Goal: Information Seeking & Learning: Get advice/opinions

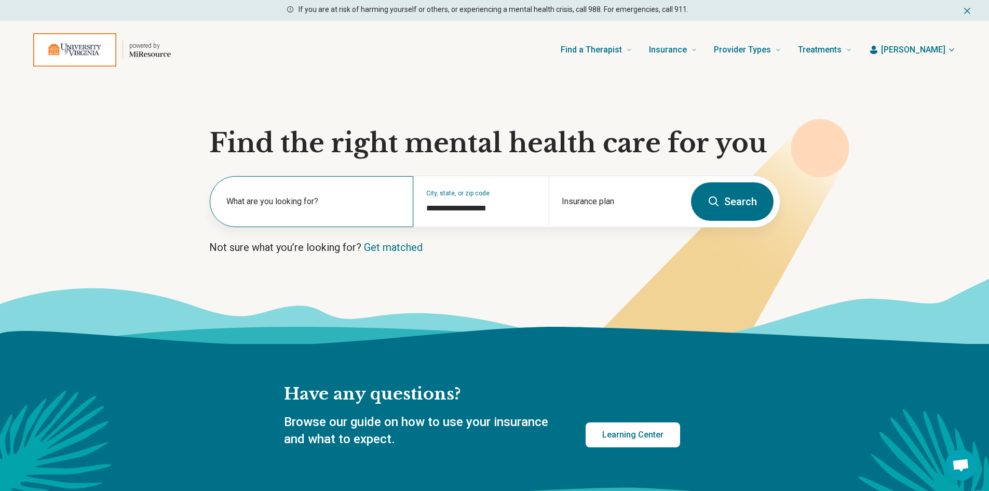
click at [262, 195] on label "What are you looking for?" at bounding box center [313, 201] width 174 height 12
click at [265, 207] on input "text" at bounding box center [313, 206] width 174 height 12
click at [289, 216] on div "What are you looking for?" at bounding box center [311, 201] width 203 height 51
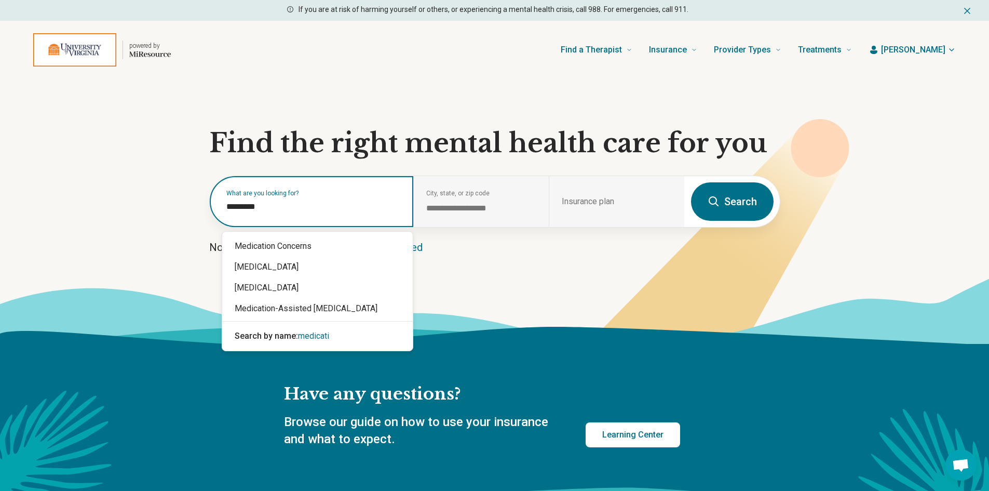
type input "**********"
drag, startPoint x: 278, startPoint y: 207, endPoint x: 4, endPoint y: 219, distance: 274.8
click at [4, 219] on section "**********" at bounding box center [494, 211] width 989 height 265
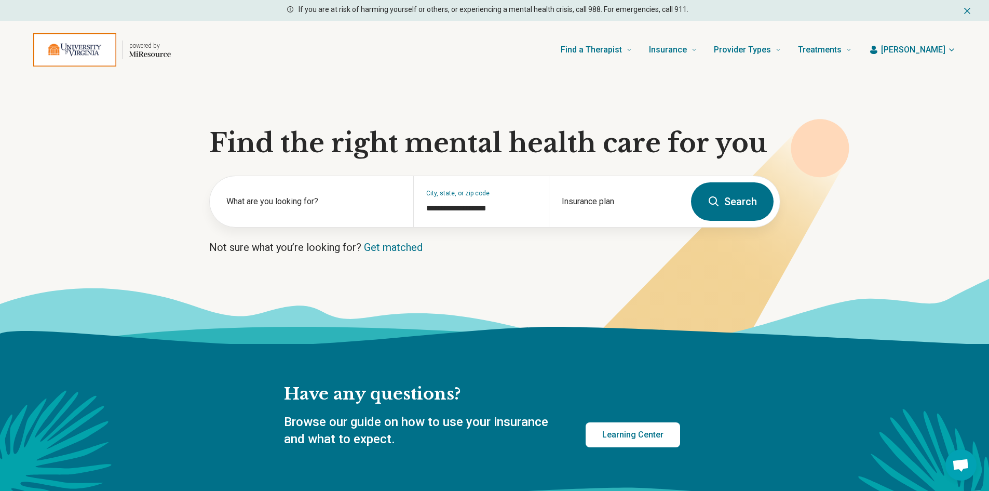
click at [291, 285] on icon at bounding box center [494, 311] width 989 height 66
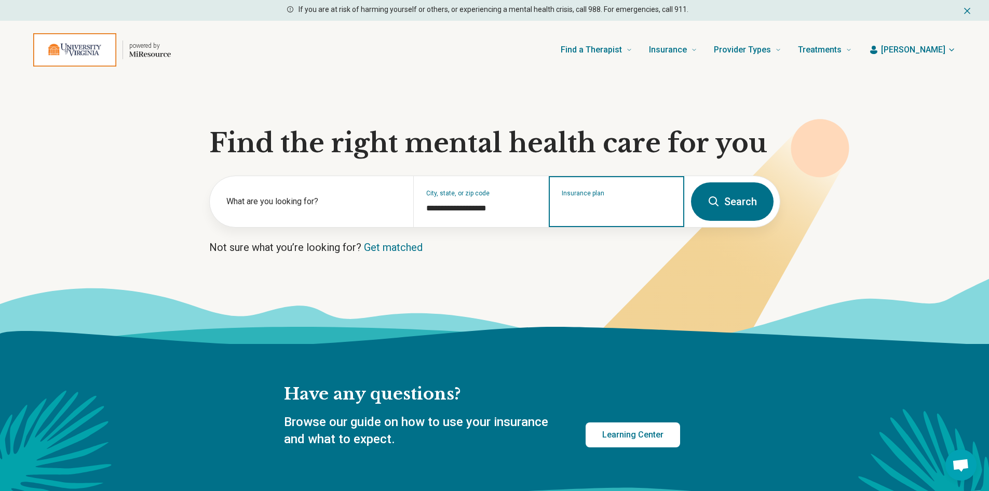
click at [608, 206] on input "Insurance plan" at bounding box center [617, 208] width 110 height 12
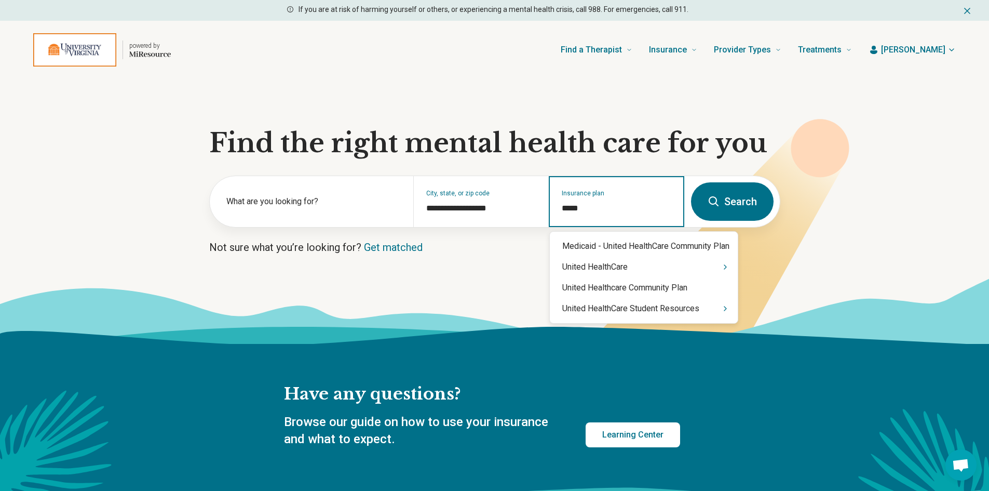
type input "******"
click at [687, 311] on div "United HealthCare Student Resources" at bounding box center [644, 308] width 188 height 21
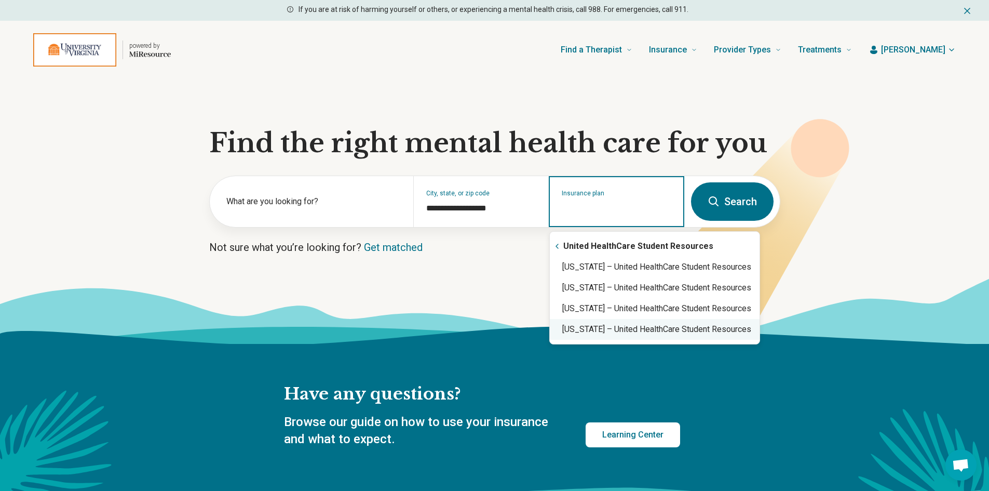
click at [668, 335] on div "Virginia – United HealthCare Student Resources" at bounding box center [655, 329] width 210 height 21
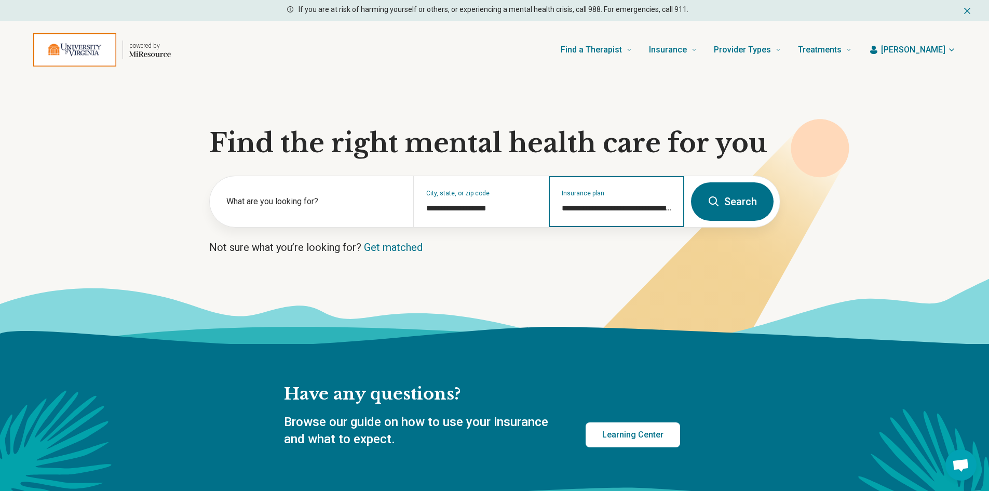
type input "**********"
click at [720, 201] on icon at bounding box center [713, 201] width 12 height 12
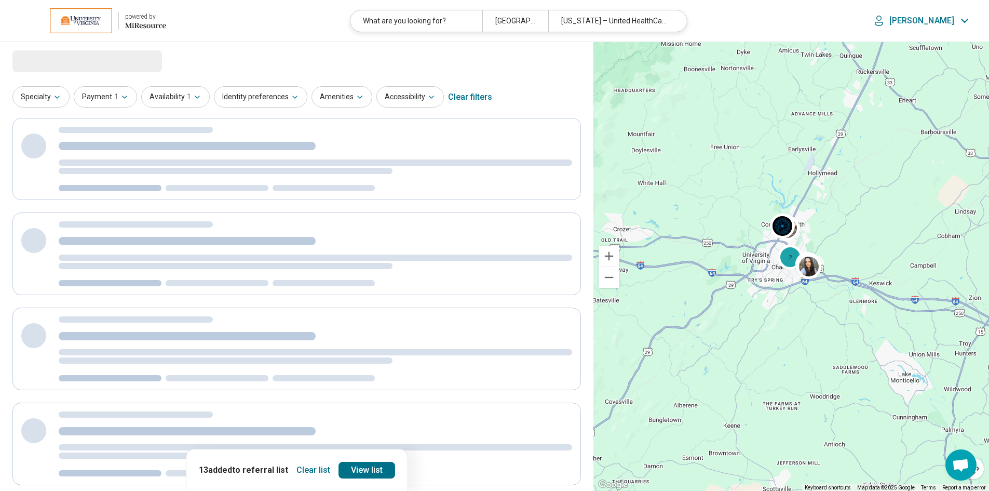
select select "***"
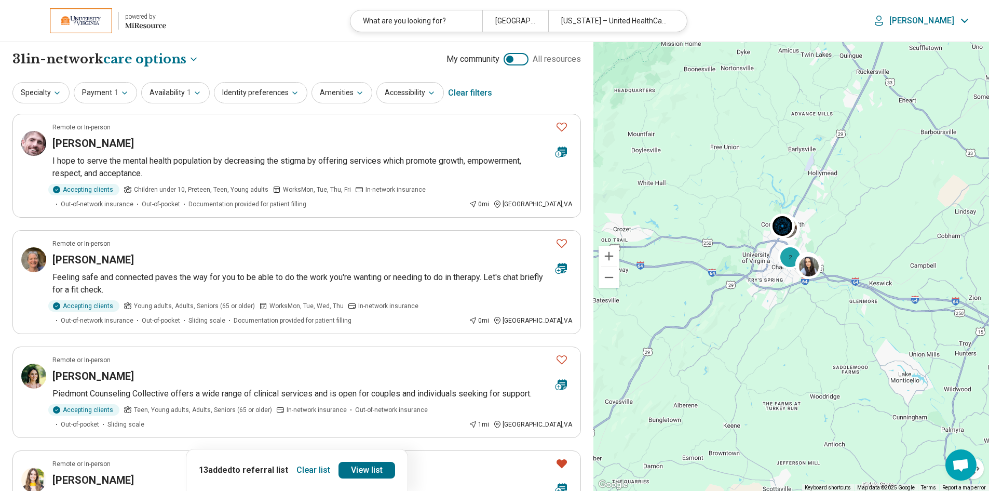
click at [300, 372] on button "Clear list" at bounding box center [313, 469] width 42 height 17
click at [79, 142] on h3 "James Howell" at bounding box center [92, 143] width 81 height 15
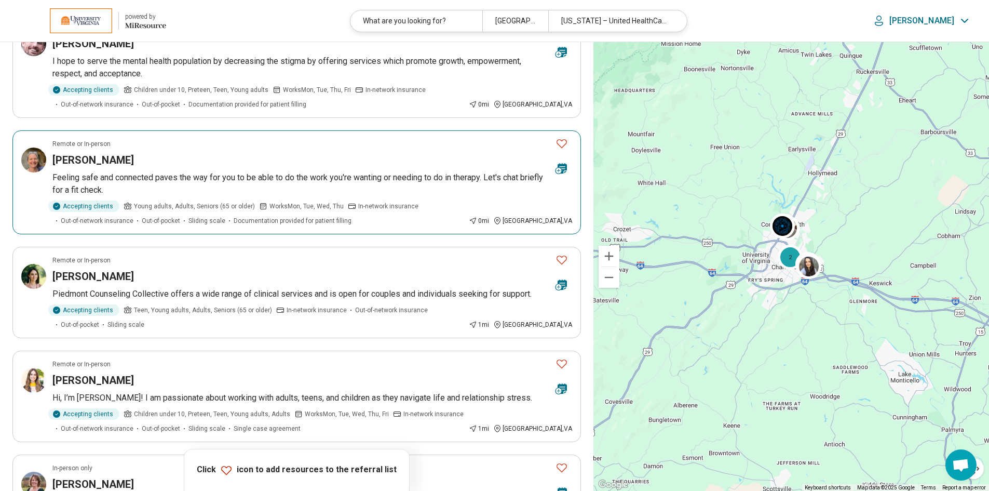
scroll to position [104, 0]
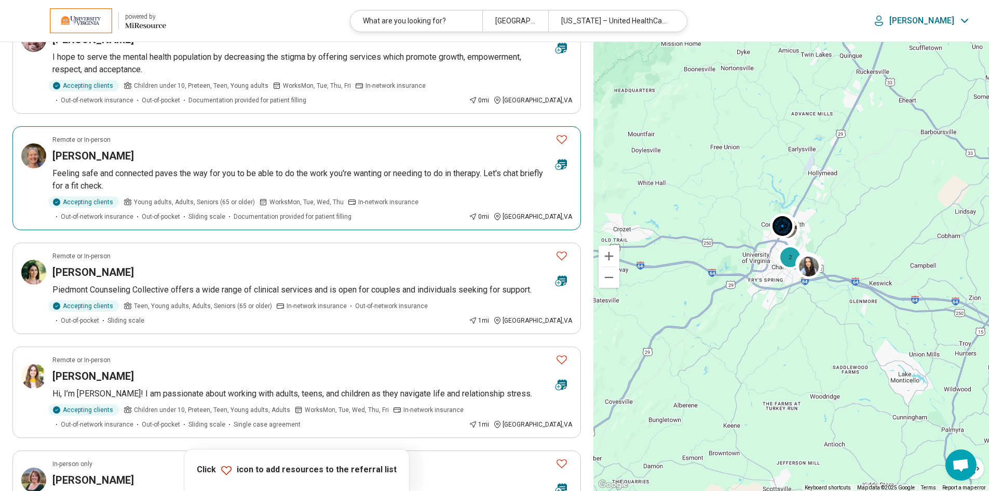
click at [114, 158] on h3 "Ann Tourangeau" at bounding box center [92, 155] width 81 height 15
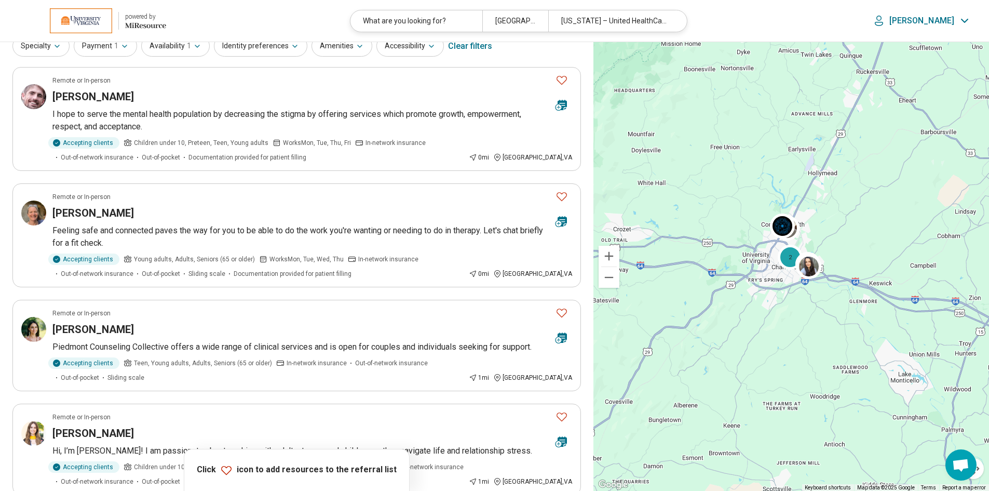
scroll to position [0, 0]
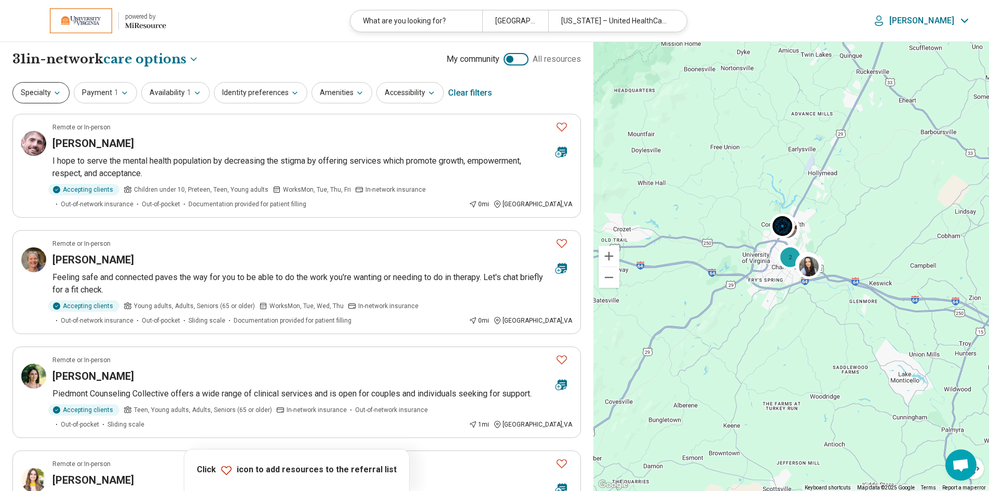
click at [54, 96] on icon "button" at bounding box center [57, 93] width 8 height 8
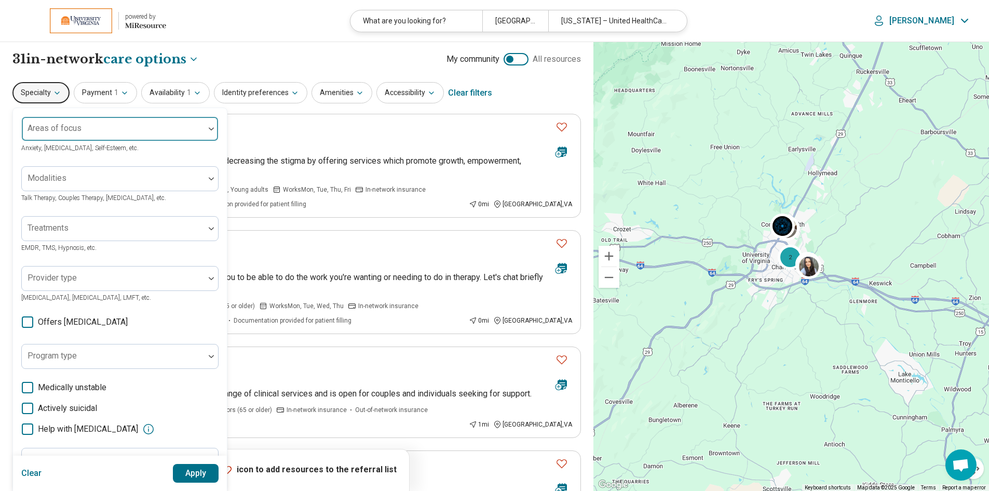
click at [208, 127] on div at bounding box center [211, 128] width 13 height 3
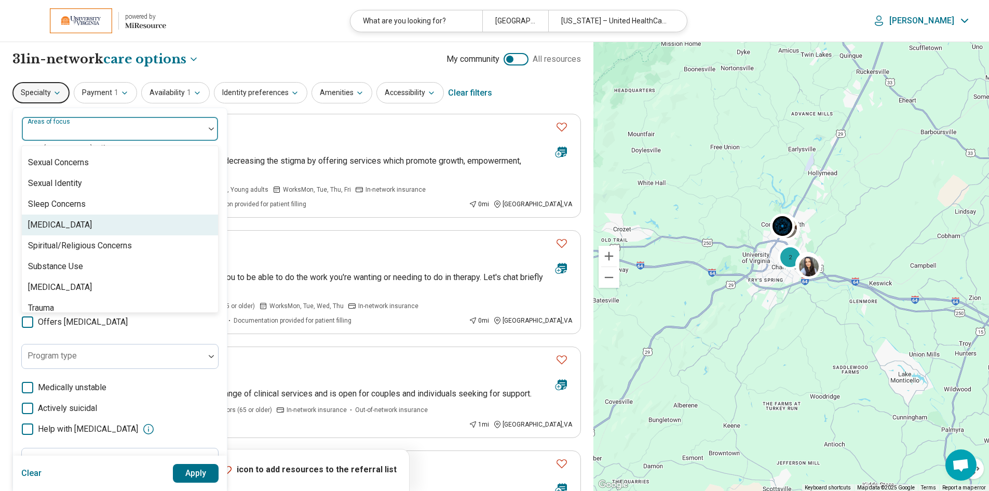
scroll to position [1939, 0]
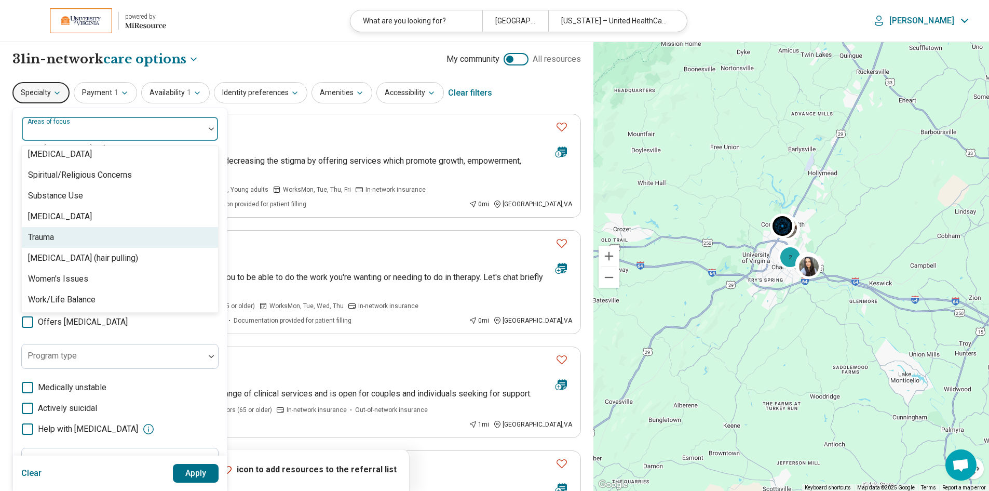
click at [51, 238] on div "Trauma" at bounding box center [41, 237] width 26 height 12
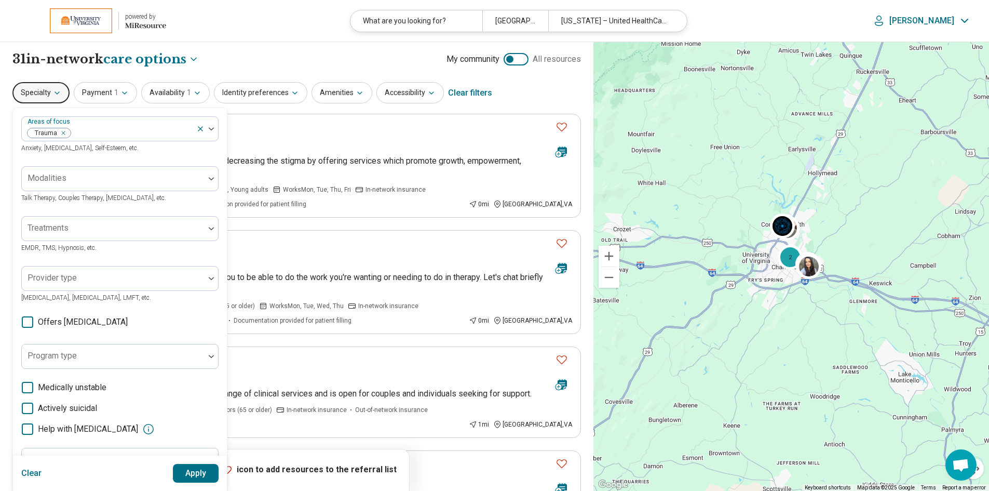
click at [202, 372] on button "Apply" at bounding box center [196, 473] width 46 height 19
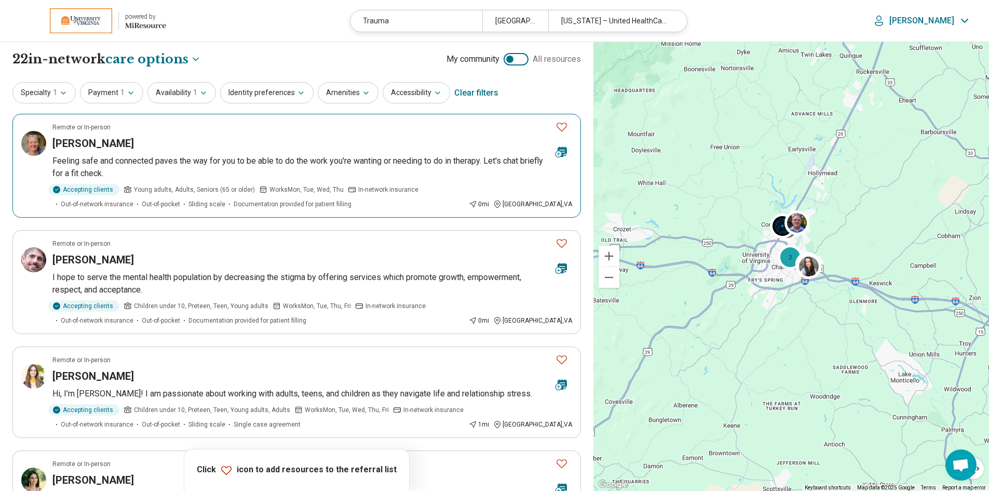
click at [87, 146] on h3 "Ann Tourangeau" at bounding box center [92, 143] width 81 height 15
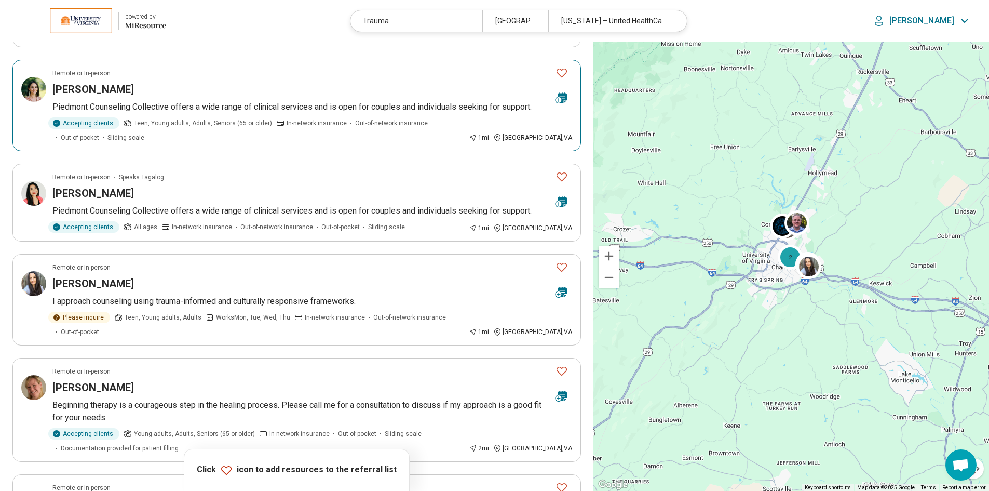
scroll to position [415, 0]
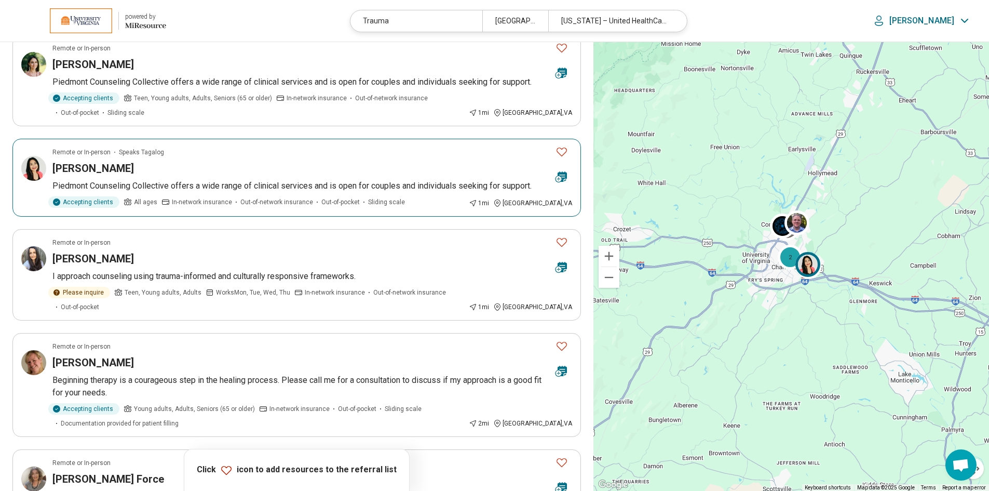
click at [93, 167] on h3 "Jem Iwatsubo" at bounding box center [92, 168] width 81 height 15
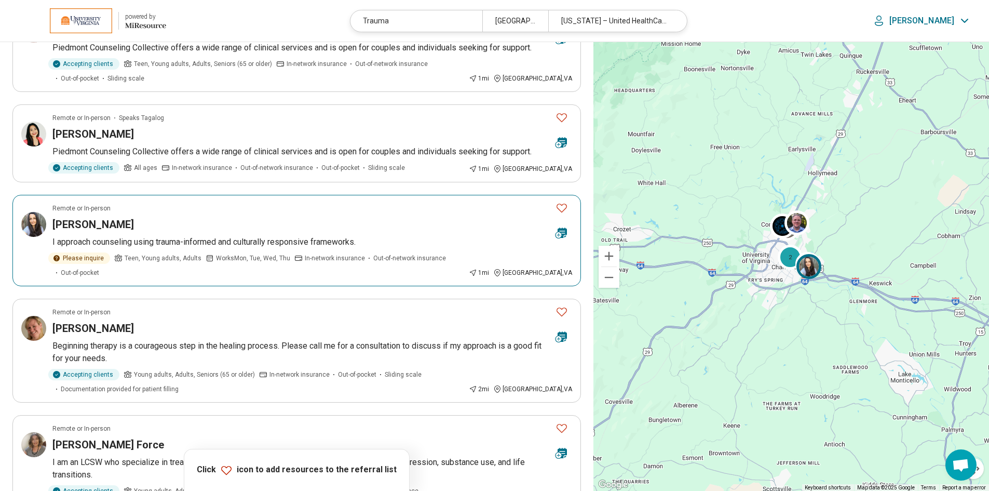
scroll to position [519, 0]
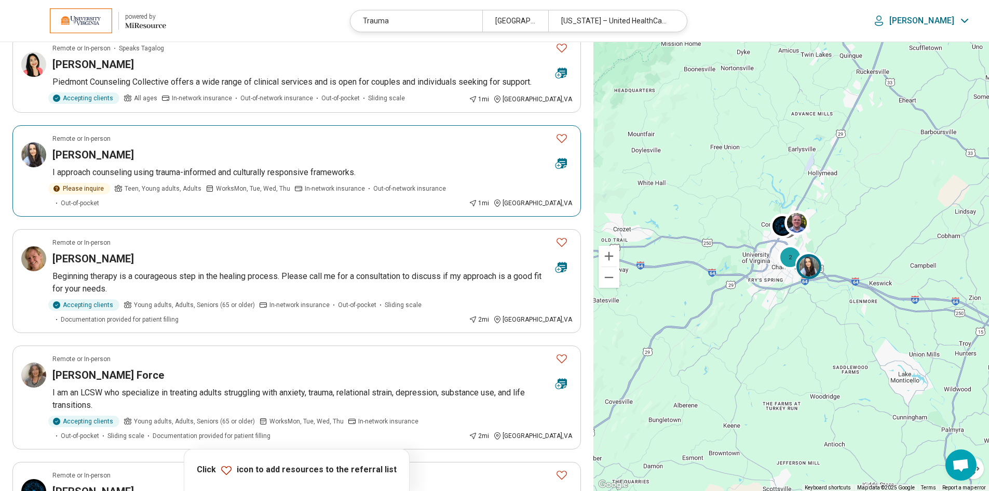
click at [69, 153] on h3 "Aisha Hayat" at bounding box center [92, 154] width 81 height 15
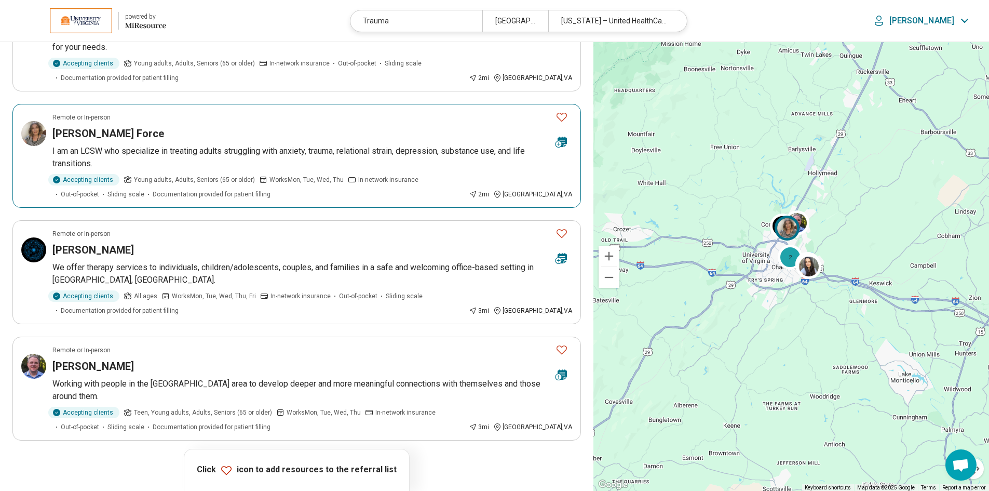
scroll to position [779, 0]
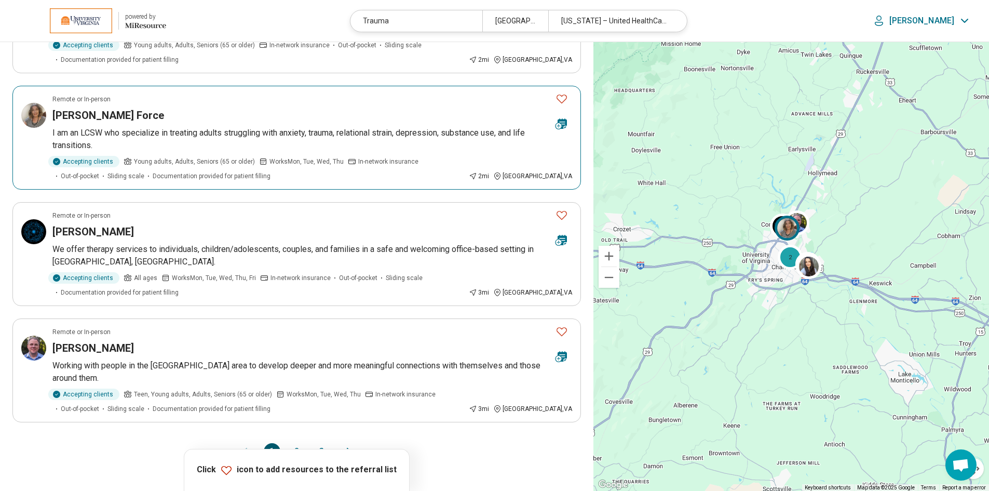
click at [83, 108] on h3 "[PERSON_NAME] Force" at bounding box center [108, 115] width 112 height 15
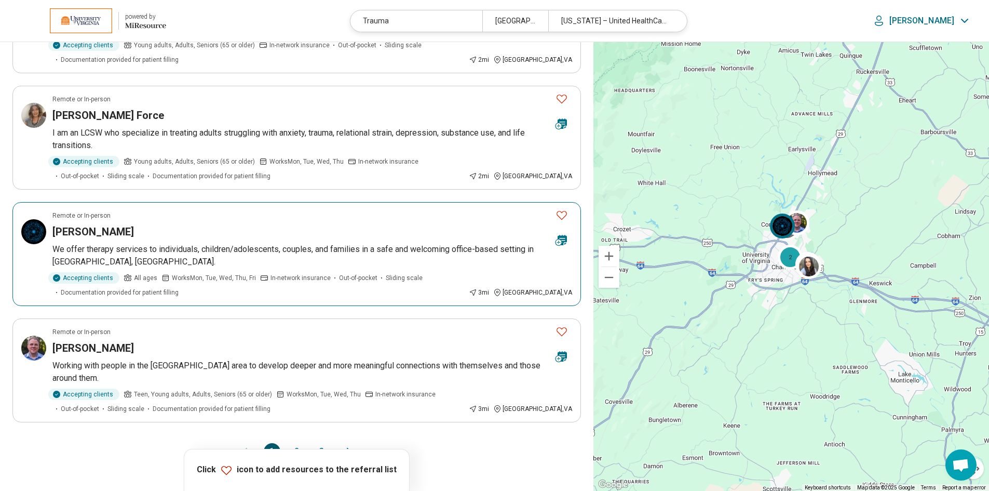
scroll to position [882, 0]
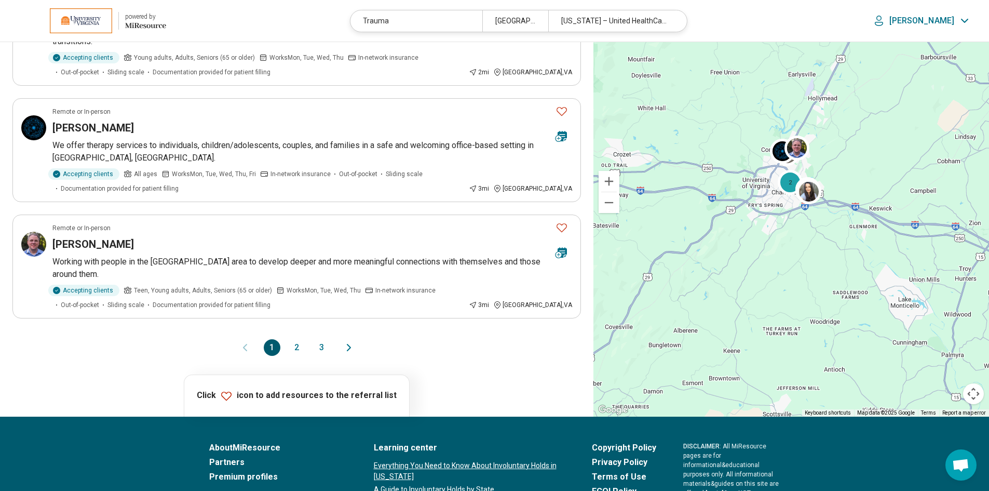
click at [294, 339] on button "2" at bounding box center [297, 347] width 17 height 17
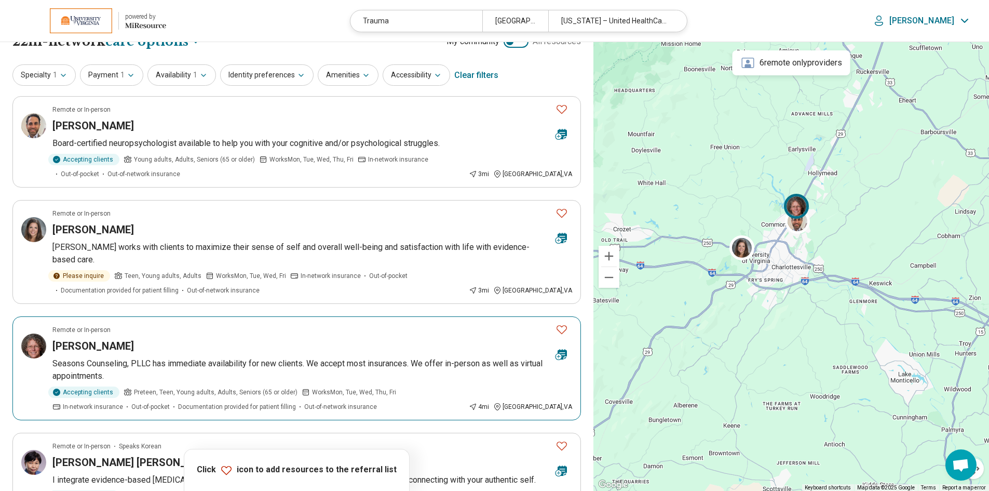
scroll to position [0, 0]
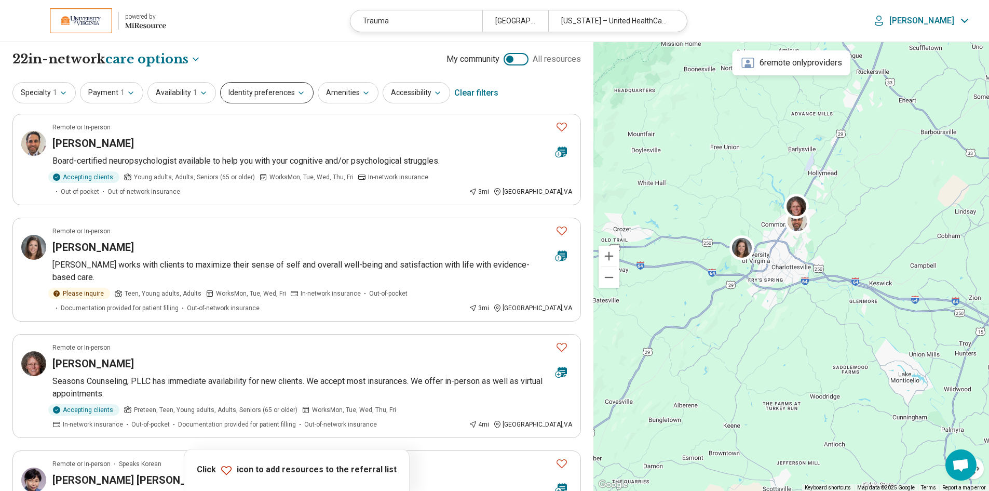
click at [290, 95] on button "Identity preferences" at bounding box center [266, 92] width 93 height 21
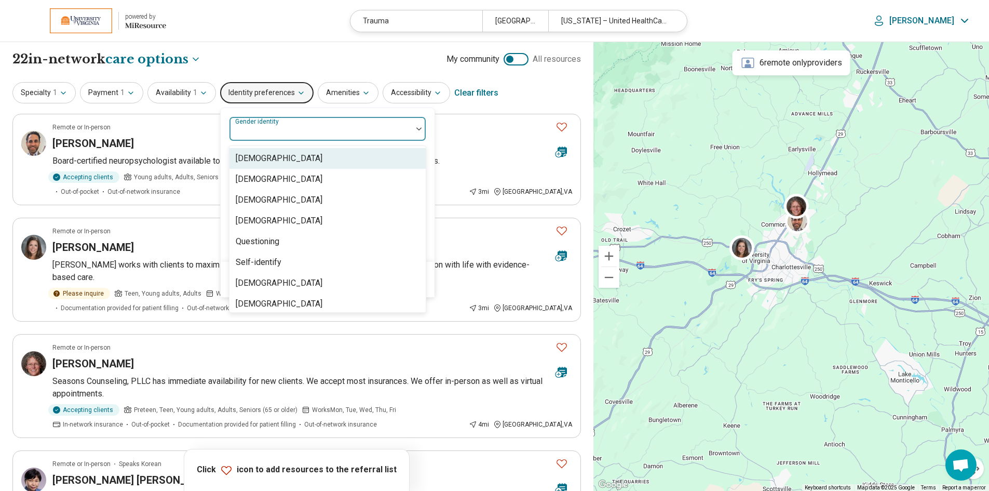
click at [401, 128] on div at bounding box center [321, 133] width 174 height 15
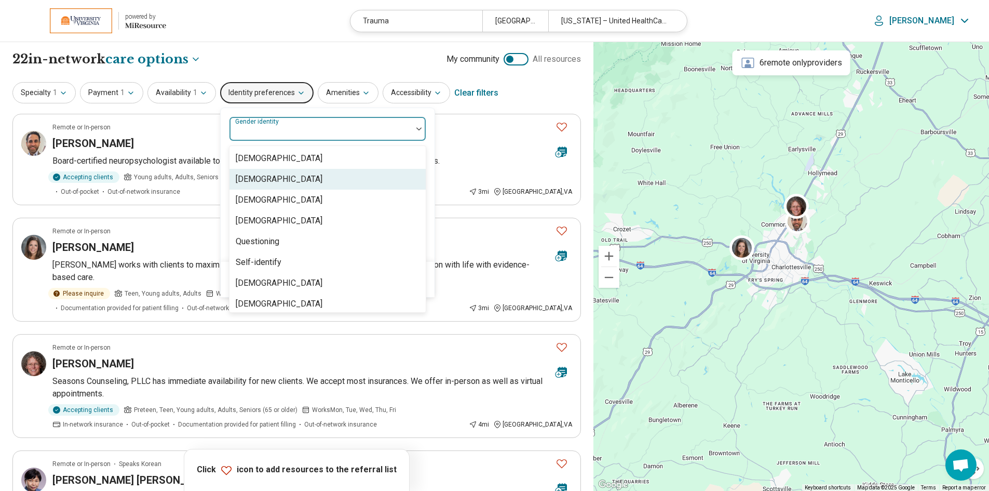
click at [307, 179] on div "Cisgender Woman" at bounding box center [327, 179] width 196 height 21
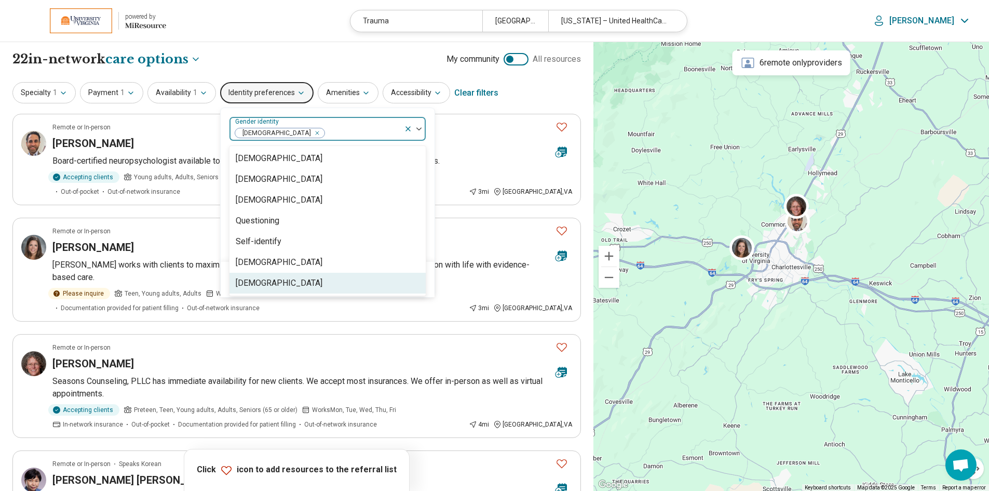
click at [427, 272] on div "Clear Apply" at bounding box center [328, 279] width 214 height 35
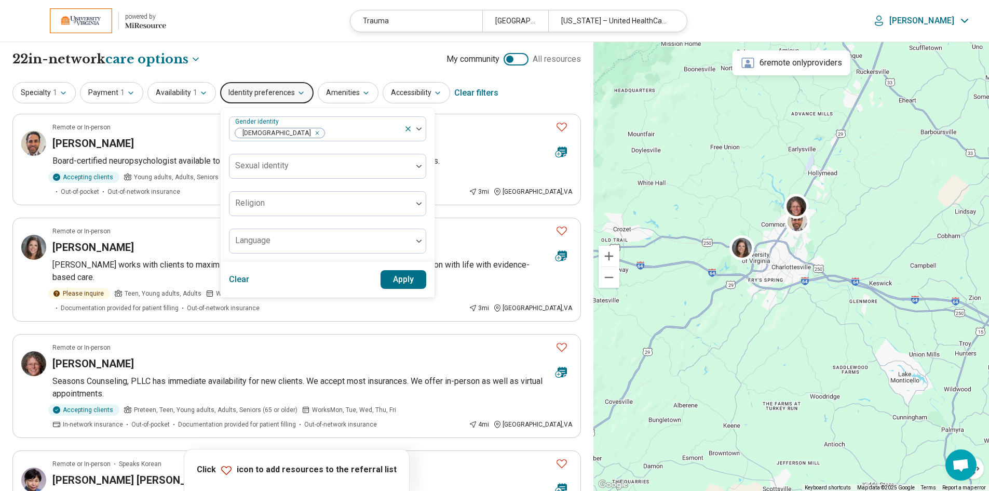
click at [395, 281] on button "Apply" at bounding box center [403, 279] width 46 height 19
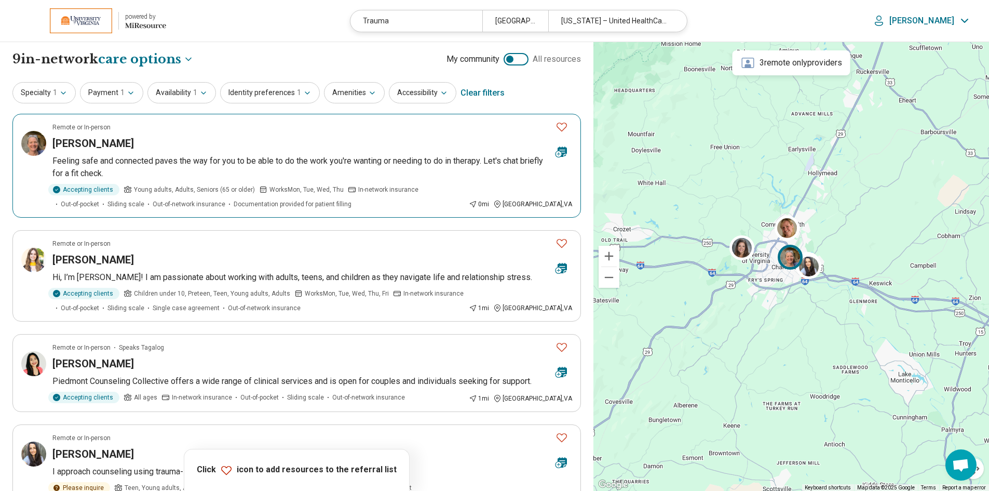
click at [559, 127] on icon "Favorite" at bounding box center [561, 126] width 12 height 12
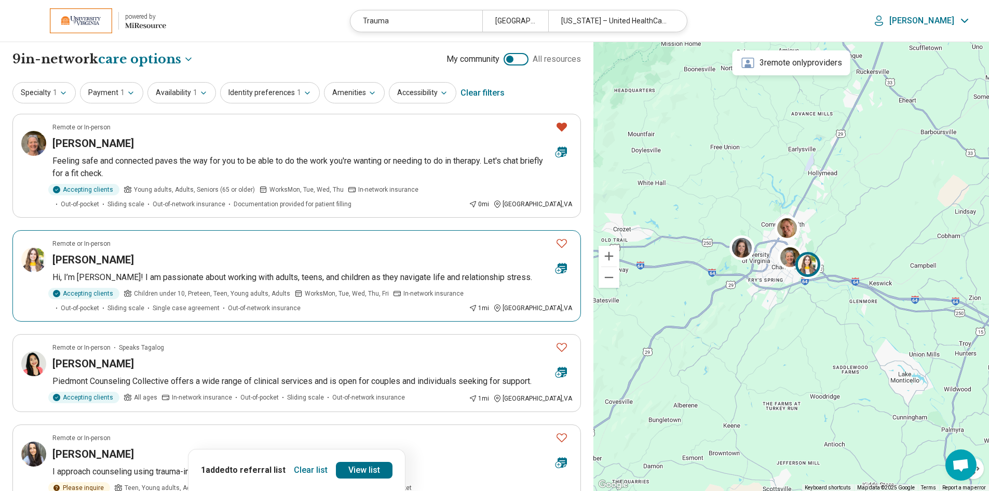
click at [562, 244] on icon "Favorite" at bounding box center [561, 243] width 12 height 12
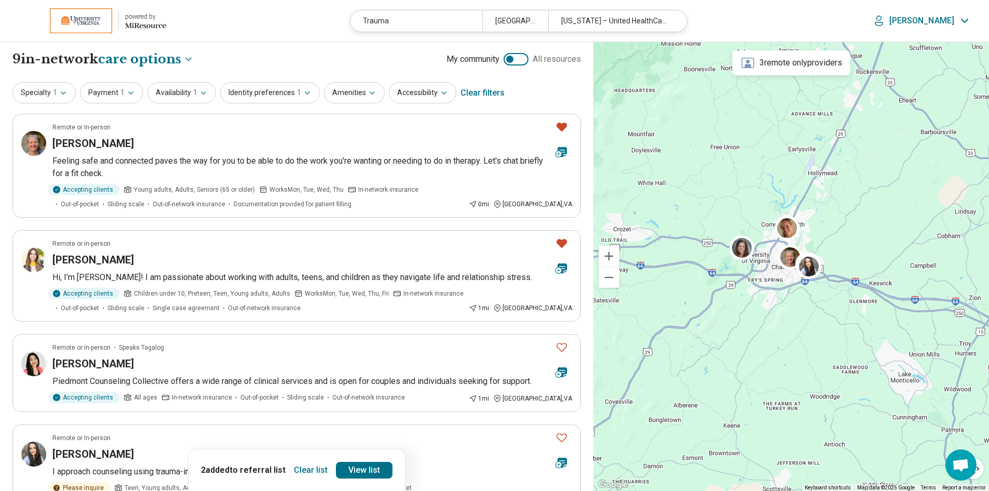
click at [127, 24] on icon at bounding box center [145, 26] width 41 height 6
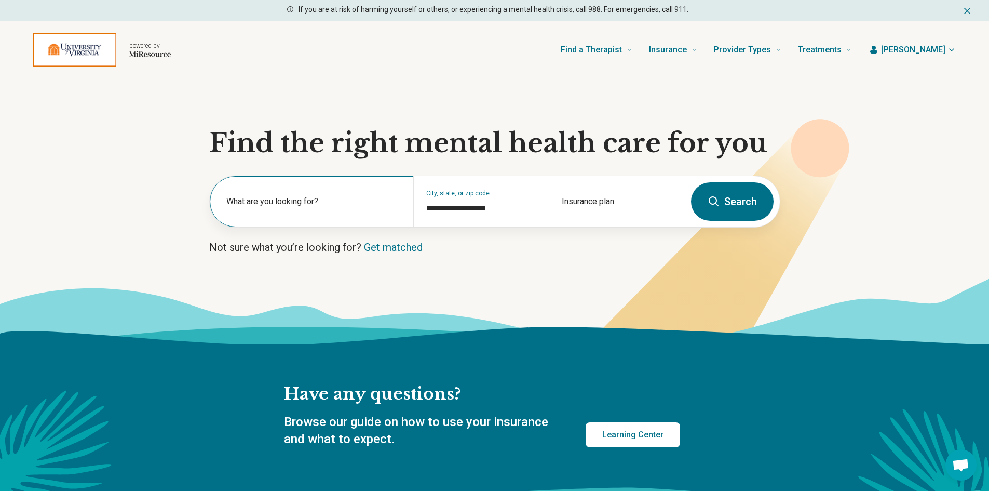
click at [313, 200] on label "What are you looking for?" at bounding box center [313, 201] width 174 height 12
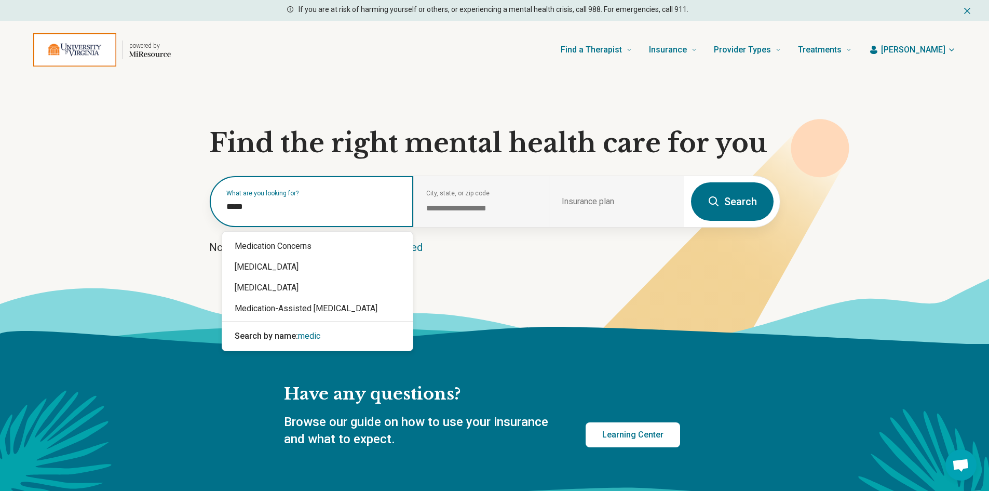
type input "******"
click at [300, 243] on div "Medication Concerns" at bounding box center [317, 246] width 190 height 21
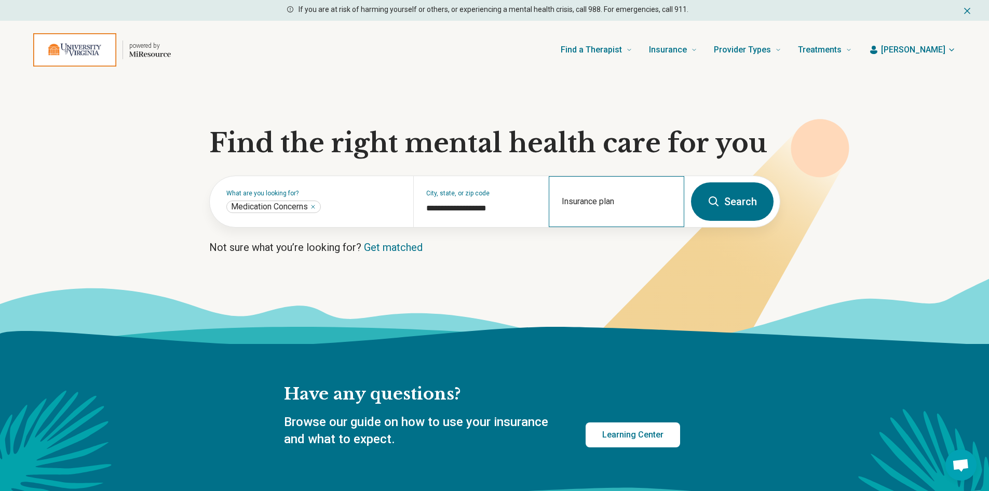
click at [631, 202] on div "Insurance plan" at bounding box center [616, 201] width 135 height 51
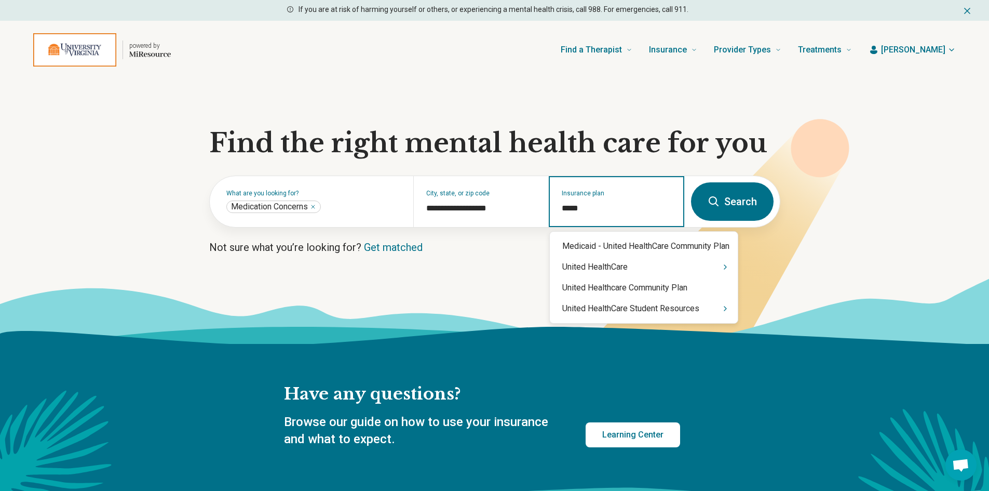
type input "******"
click at [666, 310] on div "United HealthCare Student Resources" at bounding box center [644, 308] width 188 height 21
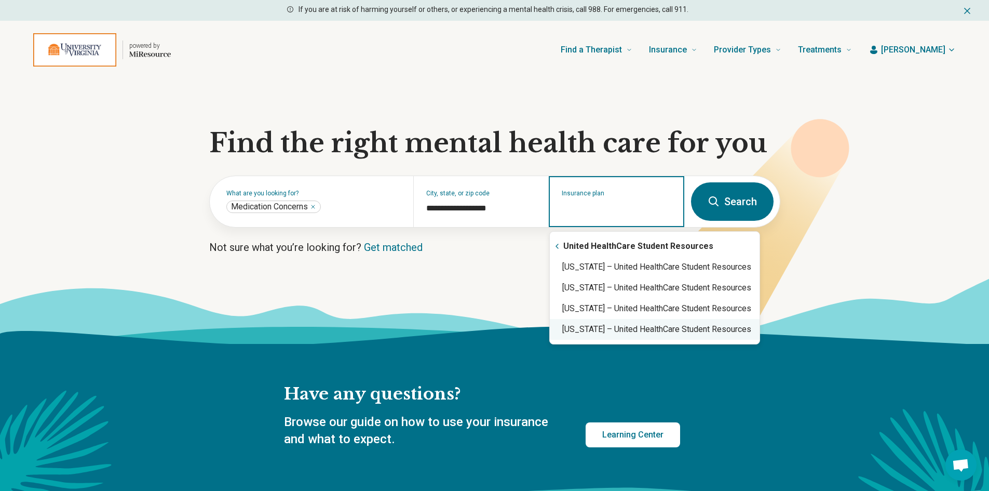
click at [669, 334] on div "Virginia – United HealthCare Student Resources" at bounding box center [655, 329] width 210 height 21
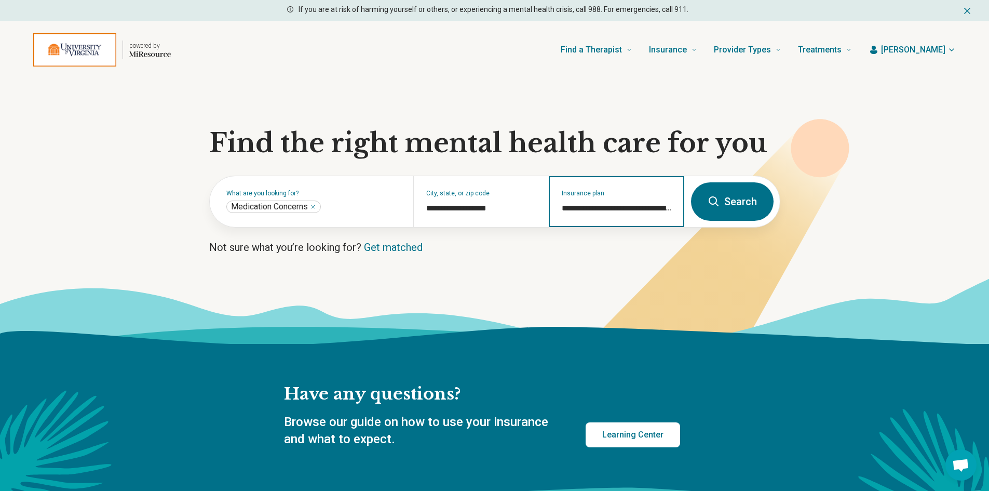
type input "**********"
click at [726, 201] on button "Search" at bounding box center [732, 201] width 83 height 38
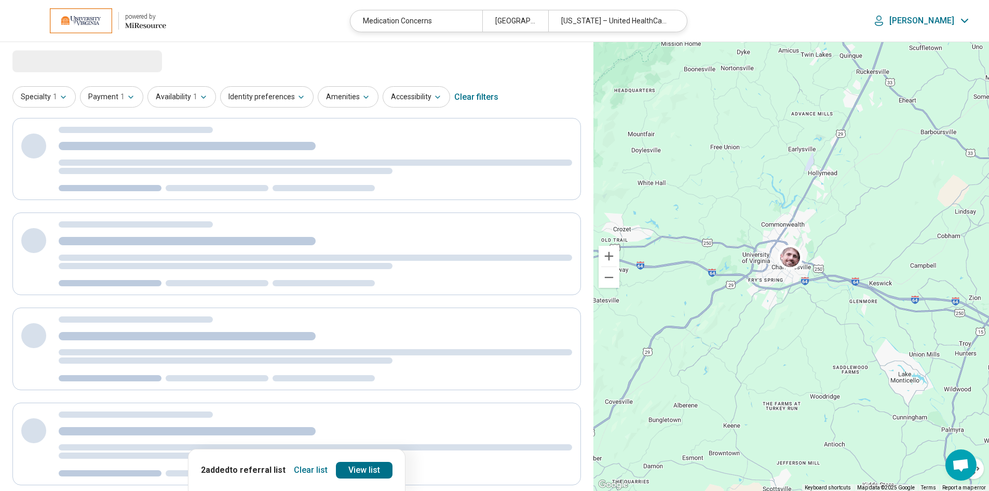
select select "***"
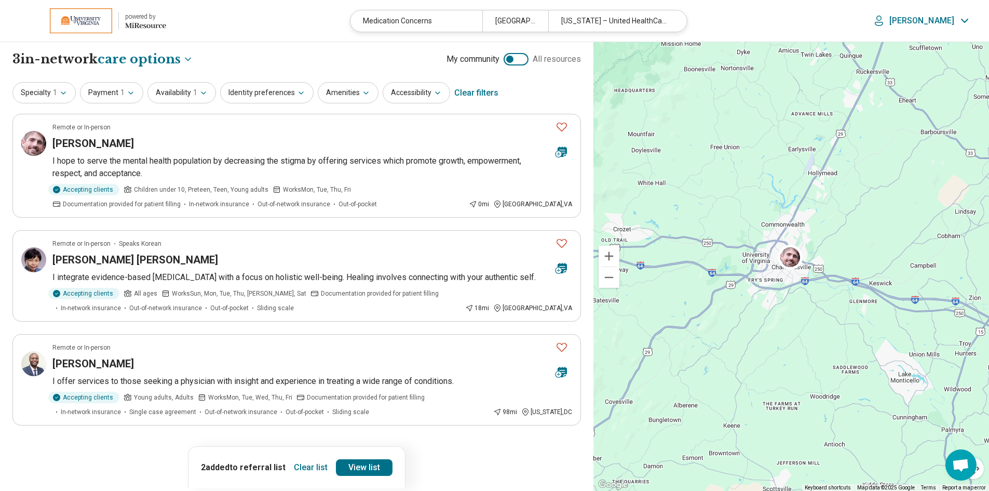
click at [305, 372] on button "Clear list" at bounding box center [311, 467] width 42 height 17
click at [318, 14] on header "powered by Miresource logo Medication Concerns Charlottesville, VA Virginia – U…" at bounding box center [494, 21] width 989 height 42
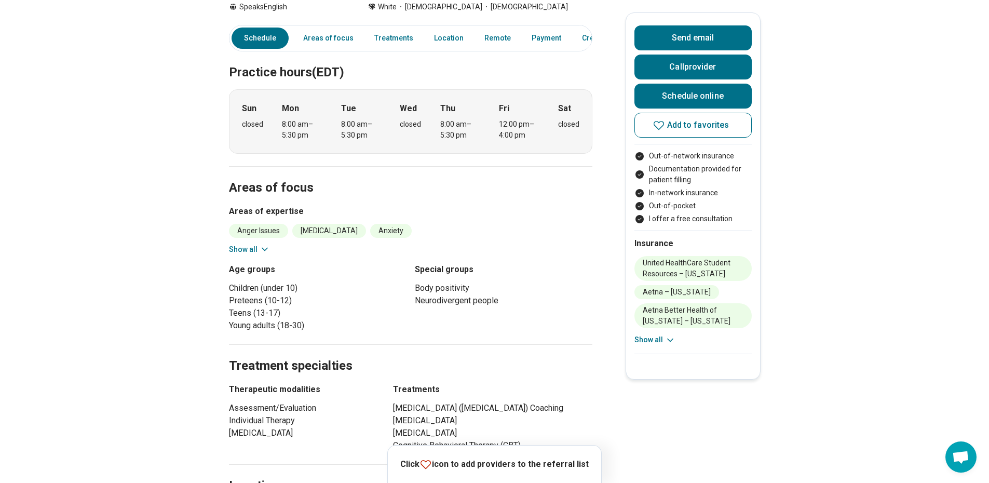
scroll to position [311, 0]
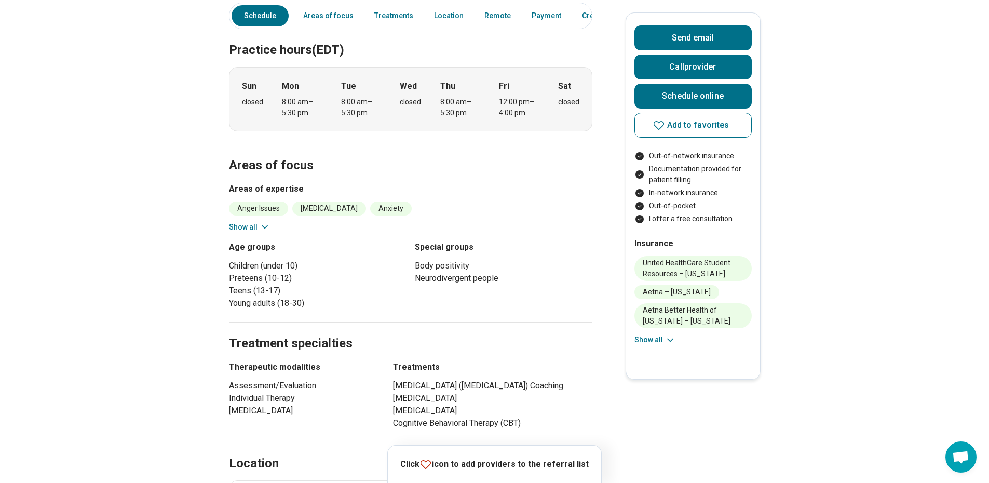
click at [262, 222] on icon at bounding box center [265, 227] width 10 height 10
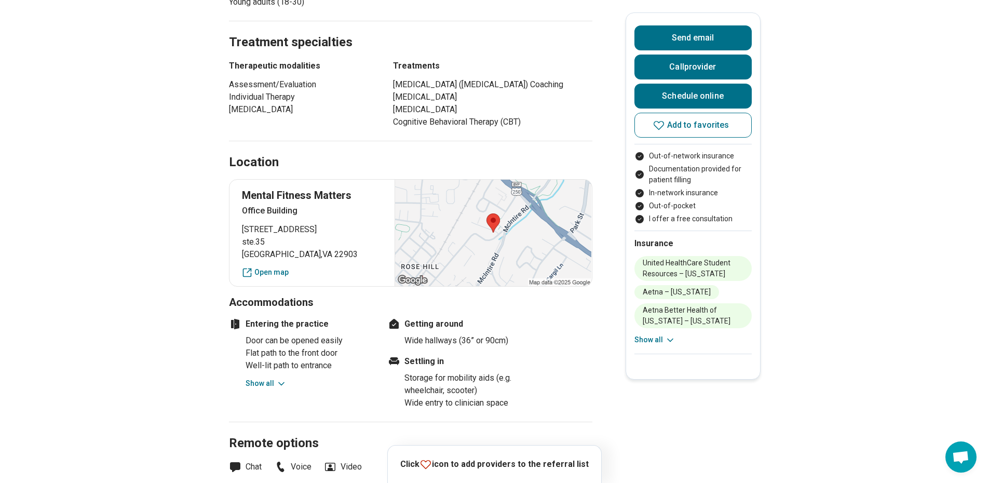
scroll to position [882, 0]
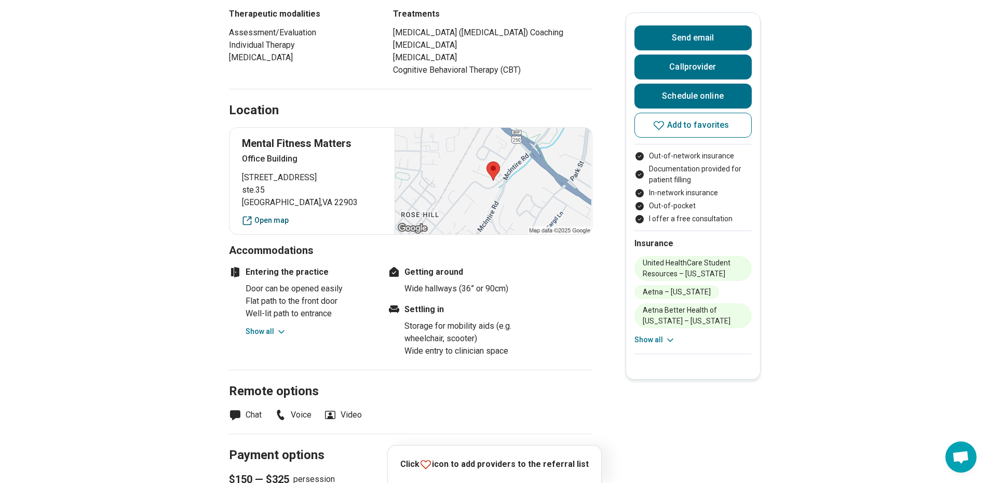
click at [278, 215] on link "Open map" at bounding box center [312, 220] width 141 height 11
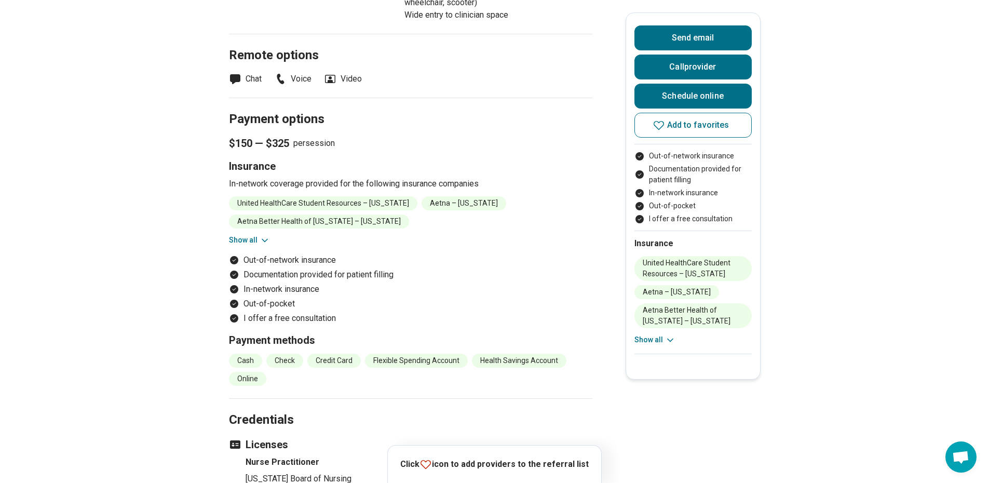
scroll to position [1246, 0]
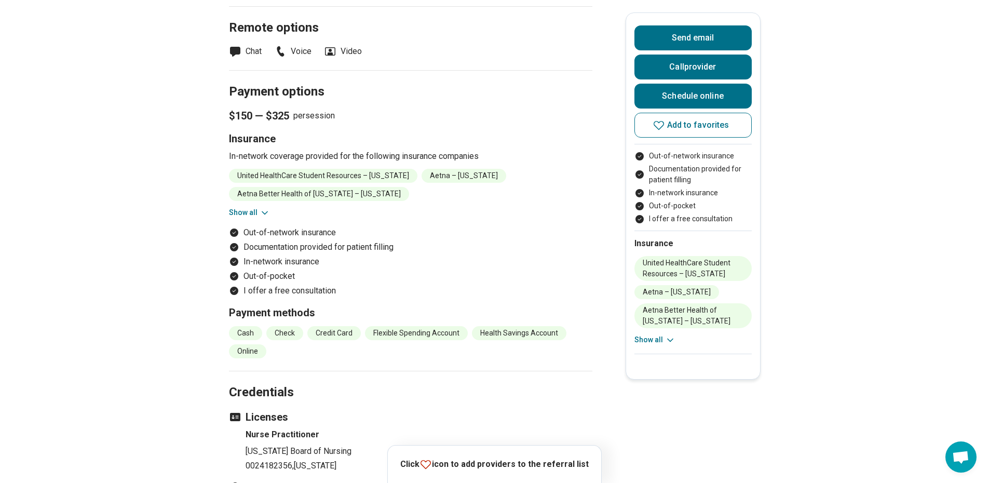
click at [263, 208] on icon at bounding box center [265, 213] width 10 height 10
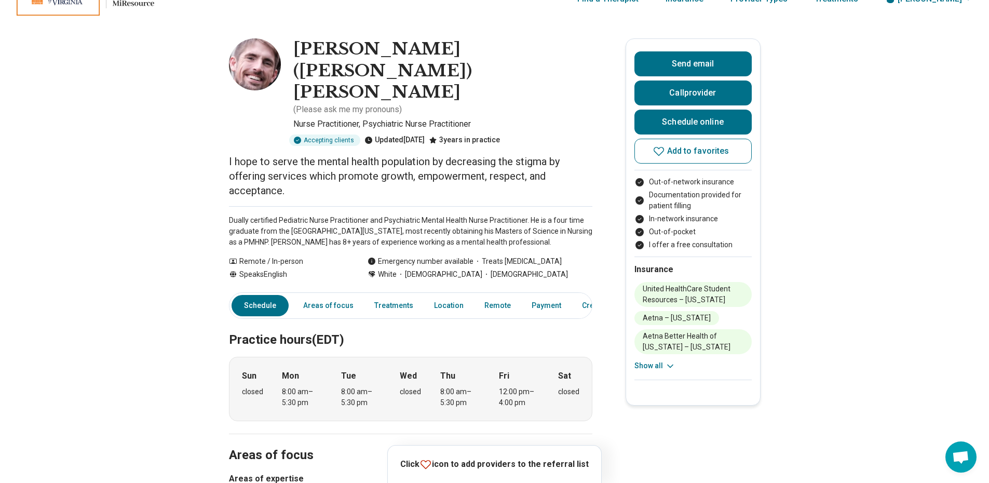
scroll to position [0, 0]
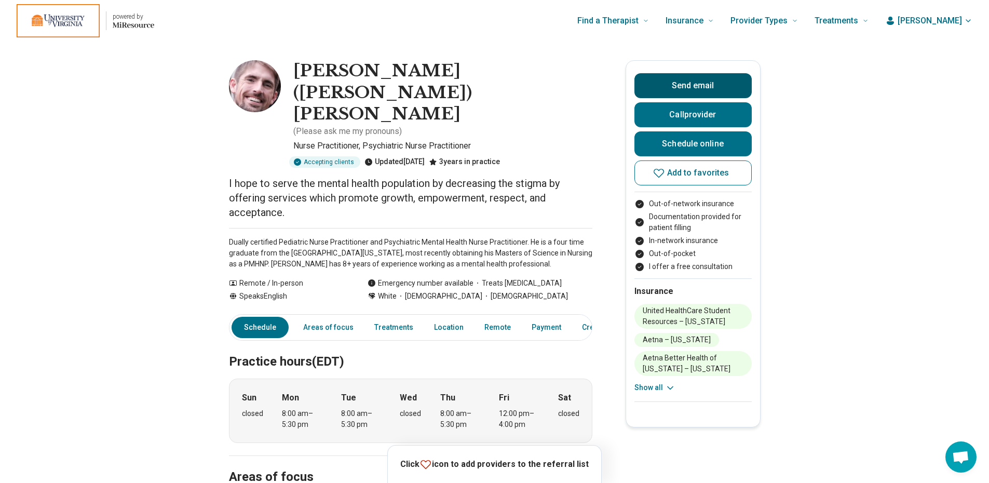
click at [698, 84] on button "Send email" at bounding box center [692, 85] width 117 height 25
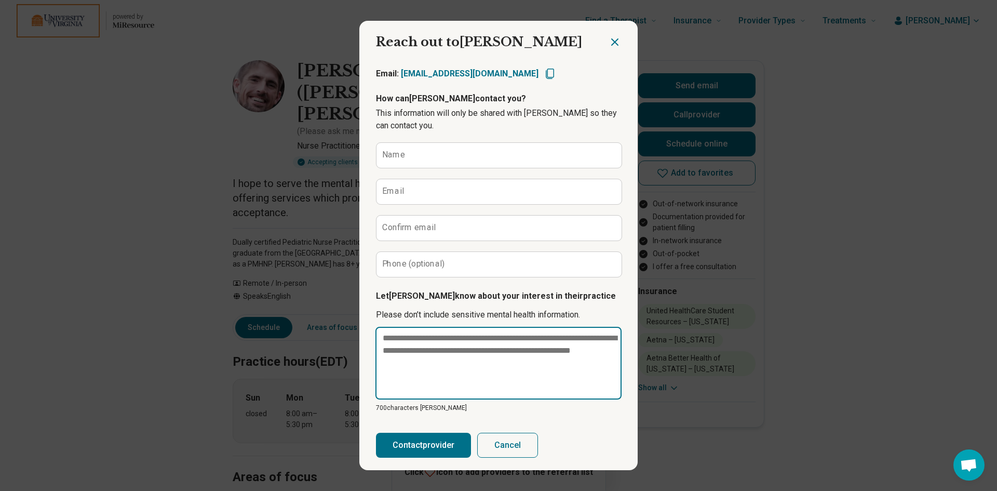
click at [420, 348] on textarea at bounding box center [498, 362] width 246 height 73
click at [446, 350] on textarea at bounding box center [498, 362] width 246 height 73
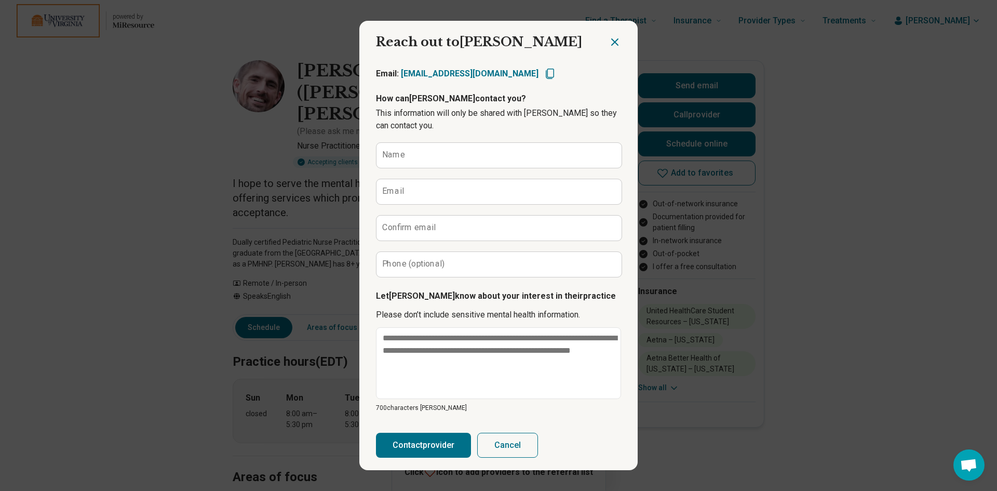
click at [611, 40] on icon "Close dialog" at bounding box center [614, 42] width 6 height 6
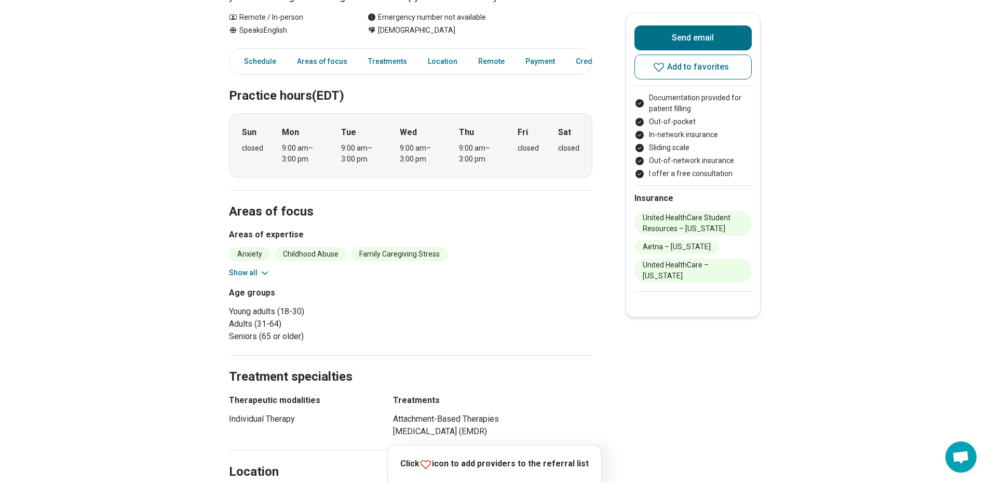
scroll to position [156, 0]
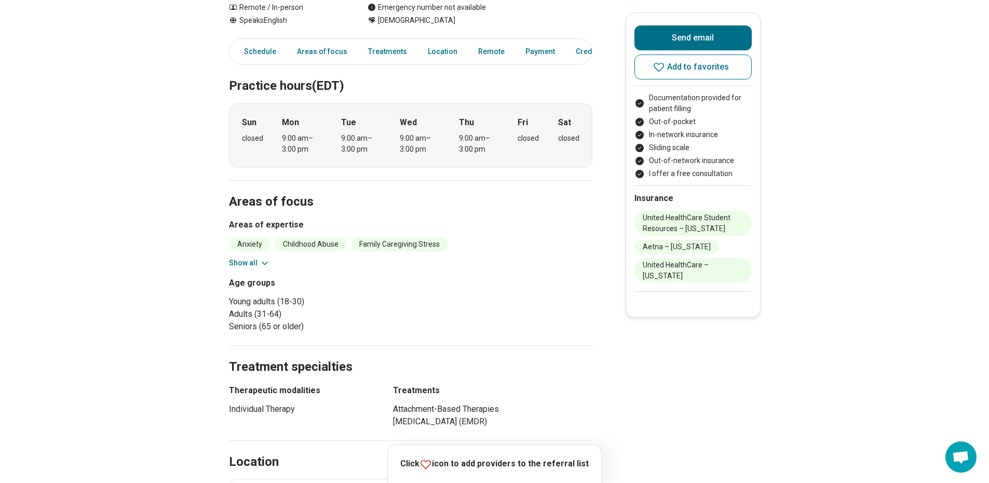
click at [258, 262] on button "Show all" at bounding box center [249, 262] width 41 height 11
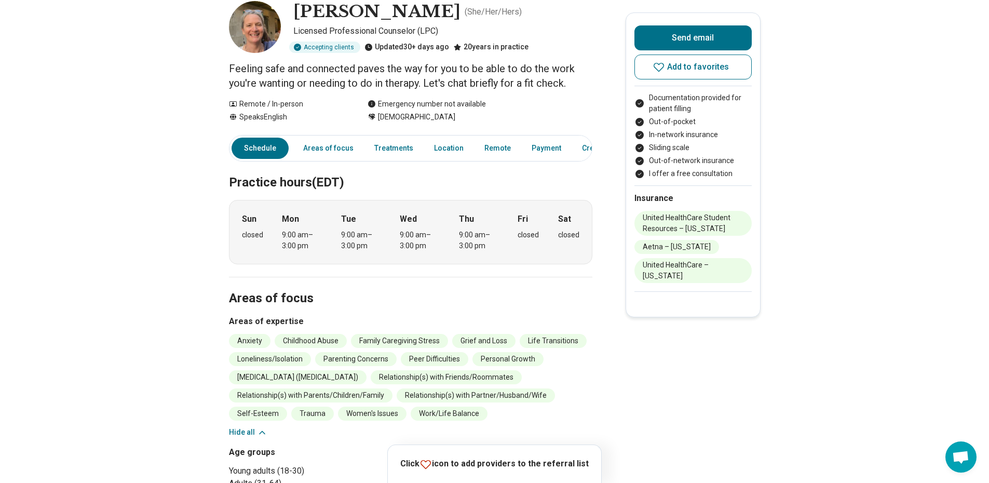
scroll to position [0, 0]
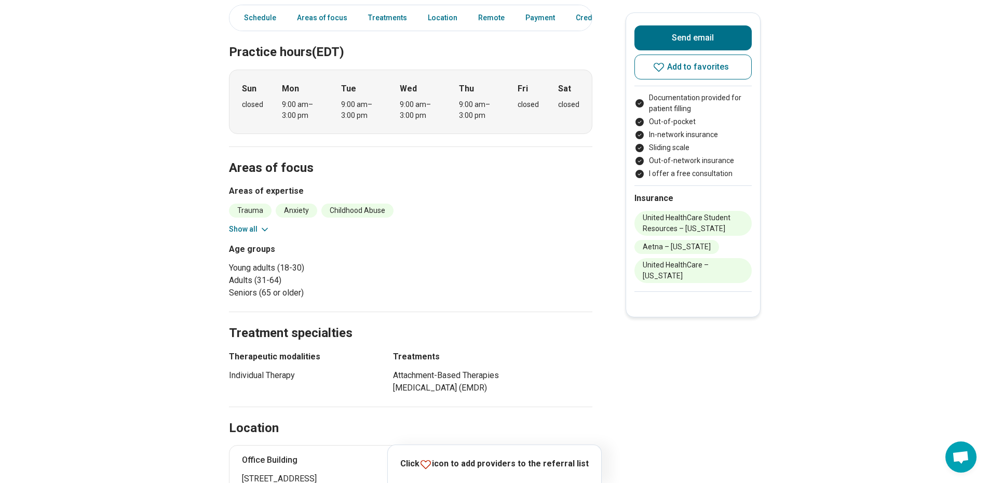
scroll to position [208, 0]
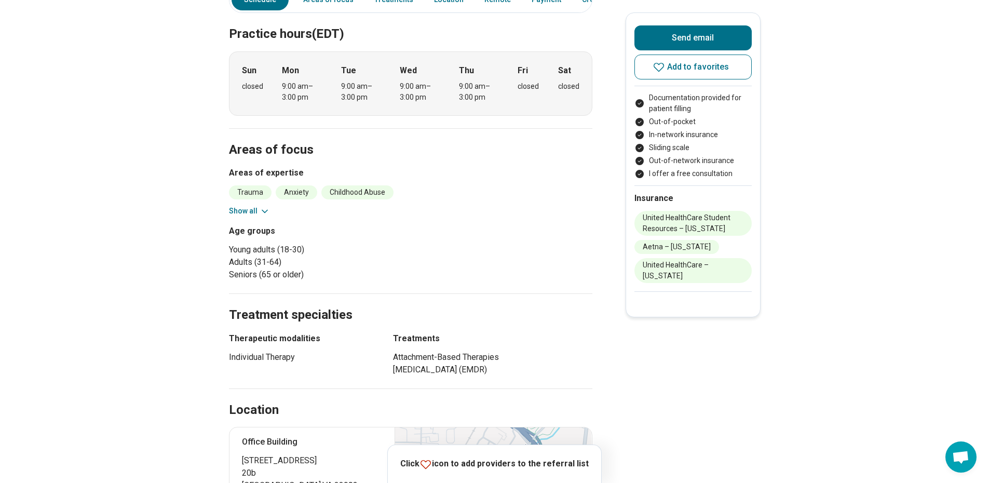
click at [248, 210] on button "Show all" at bounding box center [249, 211] width 41 height 11
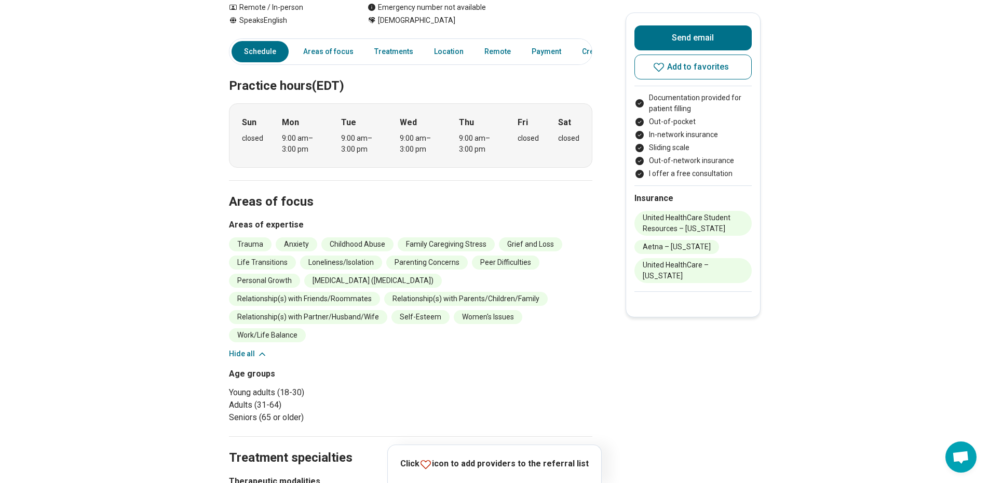
scroll to position [0, 0]
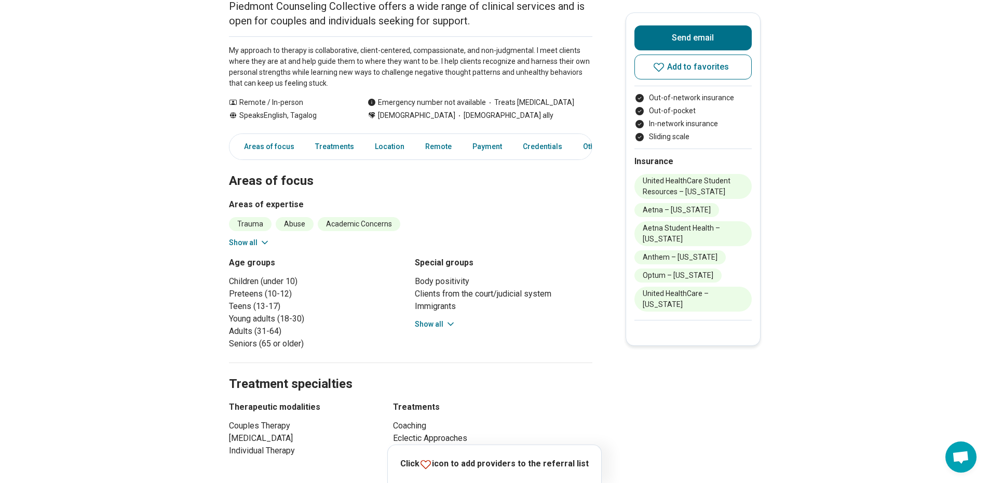
scroll to position [156, 0]
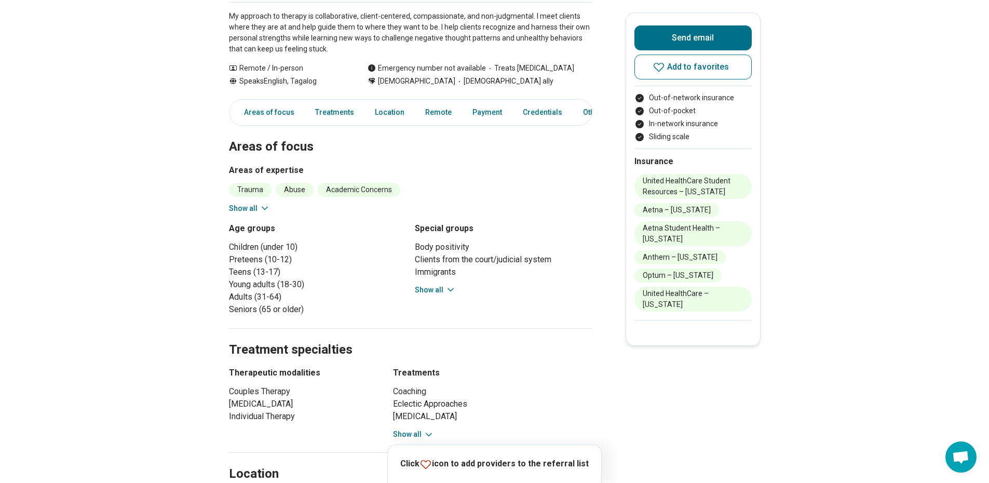
click at [262, 207] on icon at bounding box center [265, 208] width 10 height 10
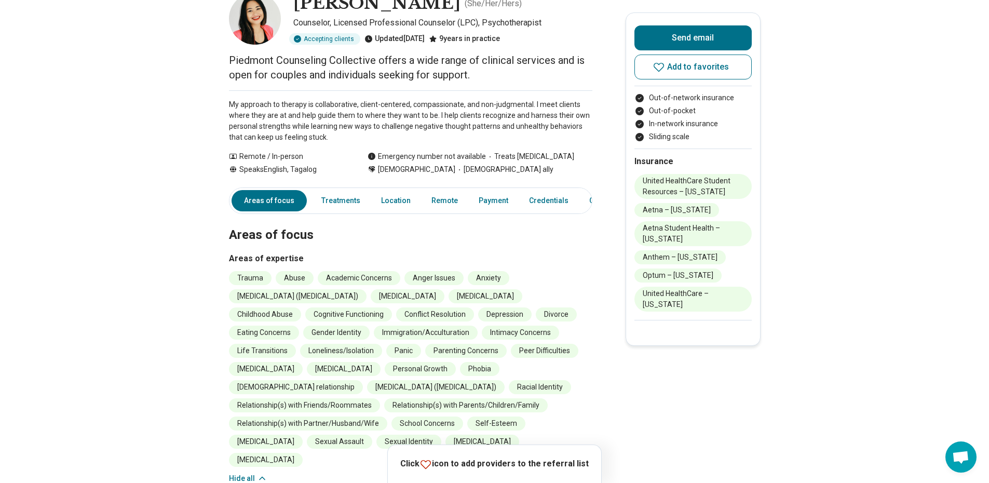
scroll to position [0, 0]
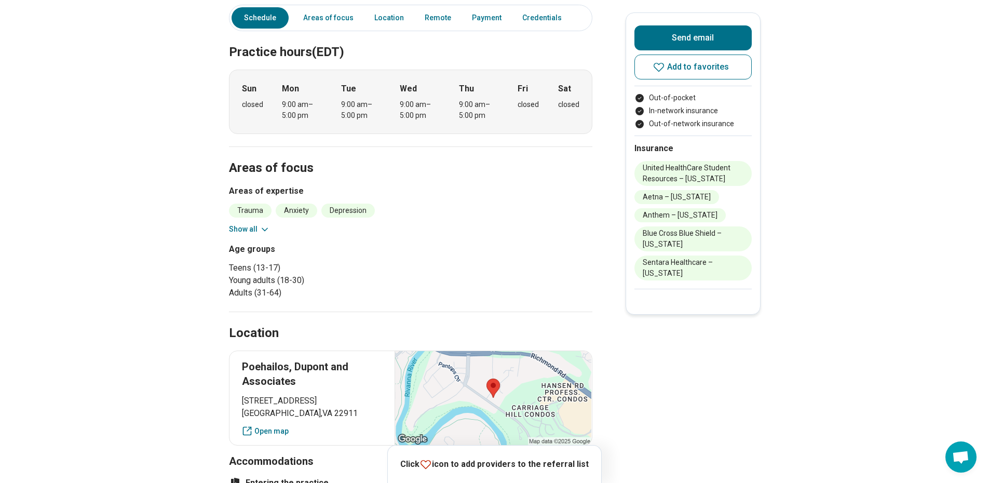
scroll to position [208, 0]
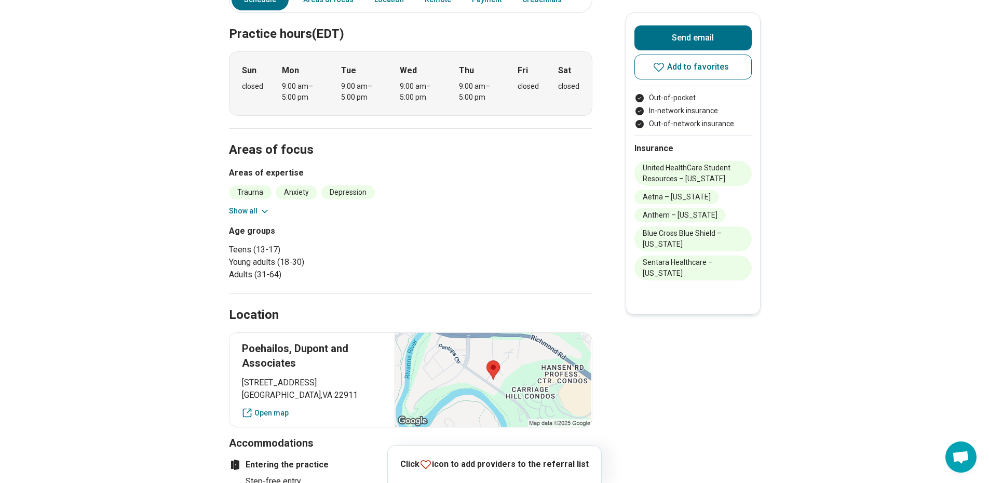
click at [250, 208] on button "Show all" at bounding box center [249, 211] width 41 height 11
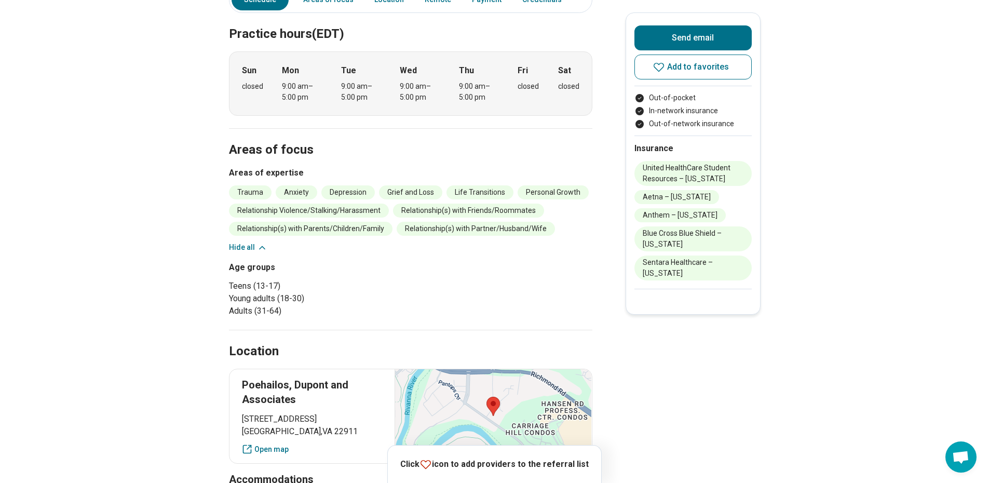
scroll to position [0, 0]
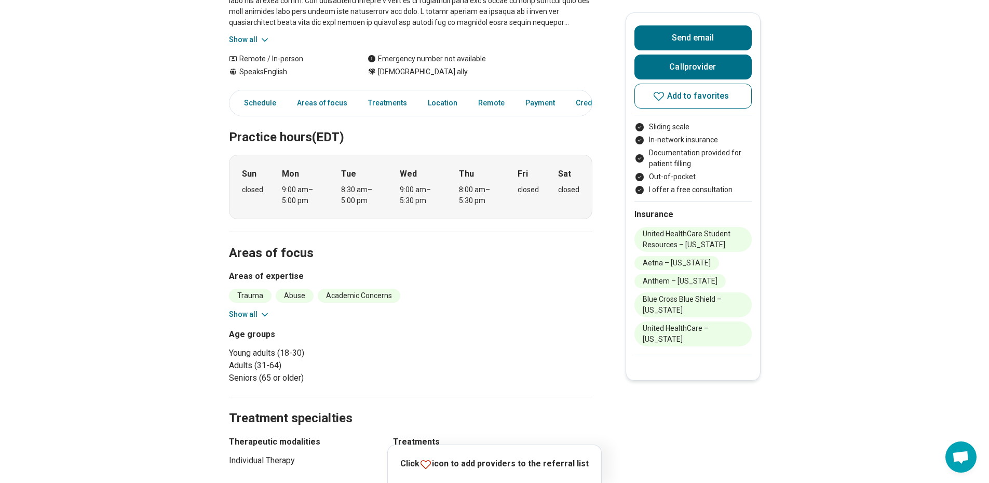
scroll to position [208, 0]
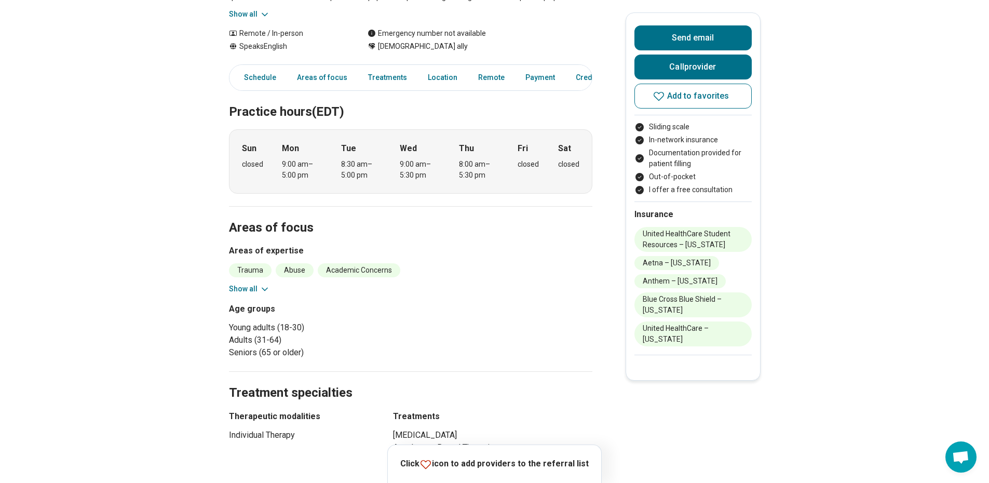
click at [253, 285] on button "Show all" at bounding box center [249, 288] width 41 height 11
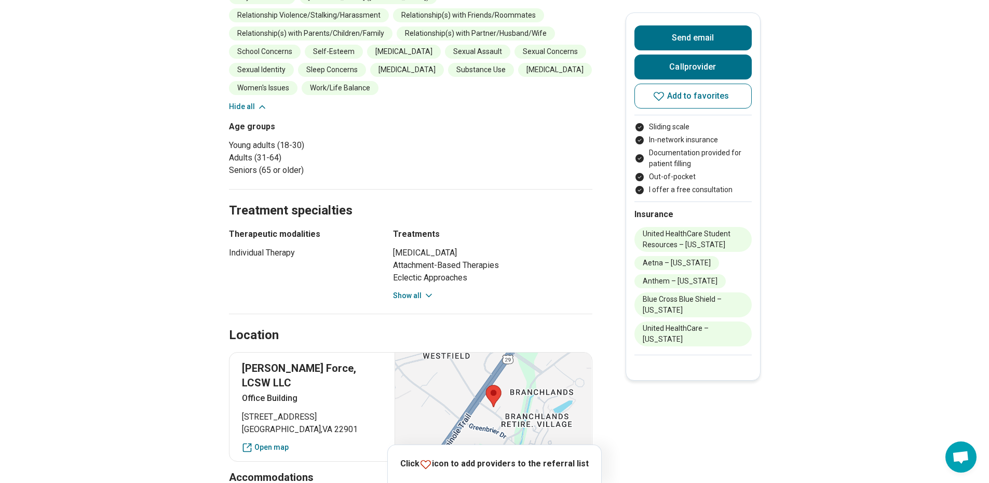
scroll to position [623, 0]
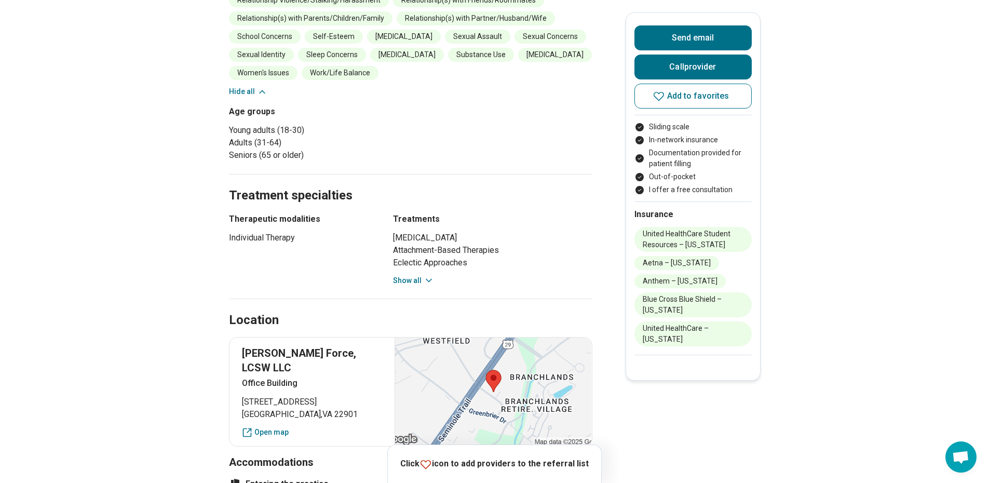
click at [423, 279] on button "Show all" at bounding box center [413, 280] width 41 height 11
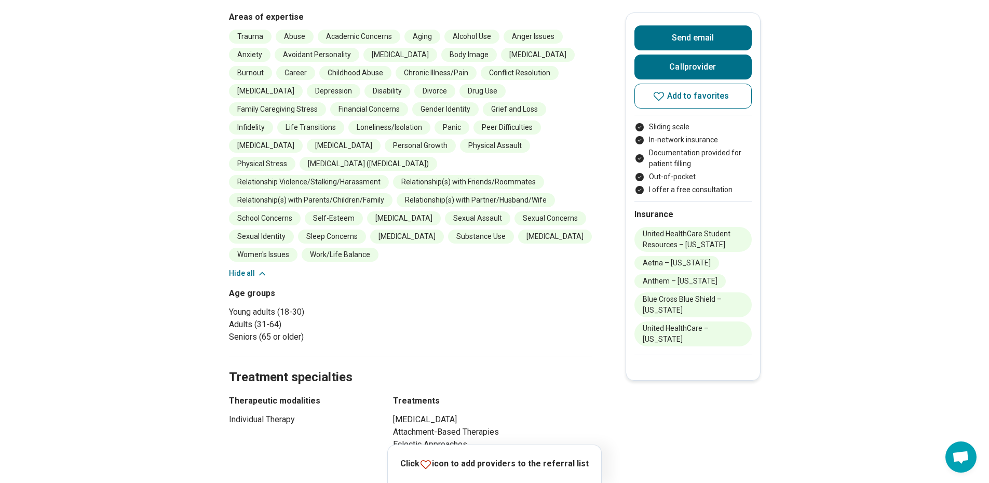
scroll to position [363, 0]
